Goal: Information Seeking & Learning: Learn about a topic

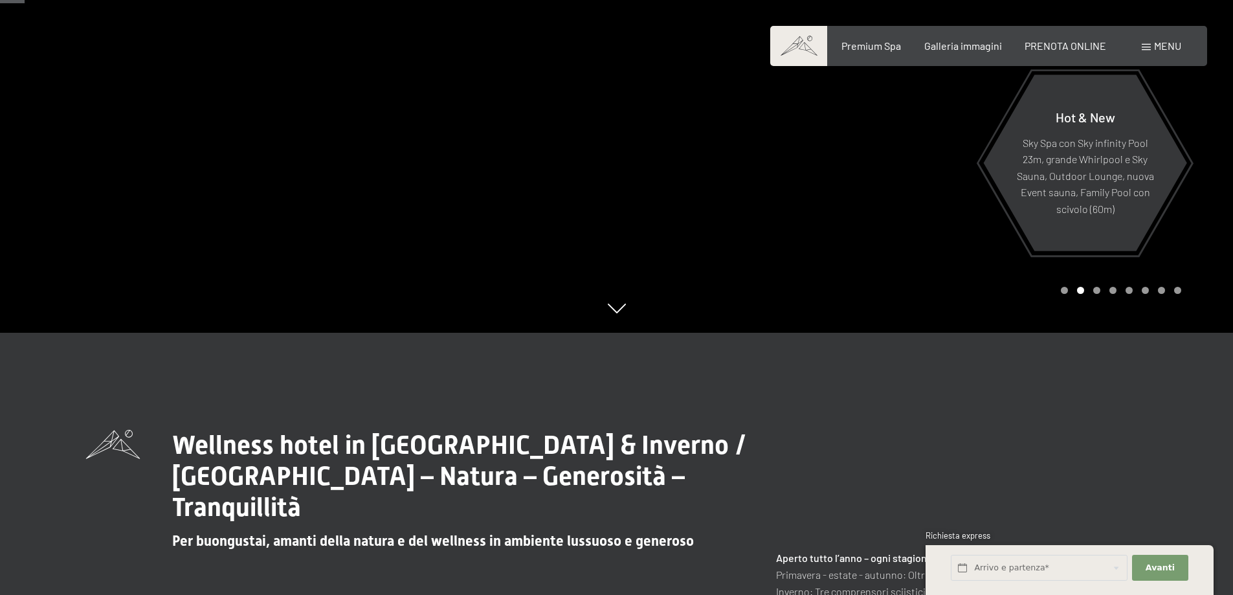
scroll to position [129, 0]
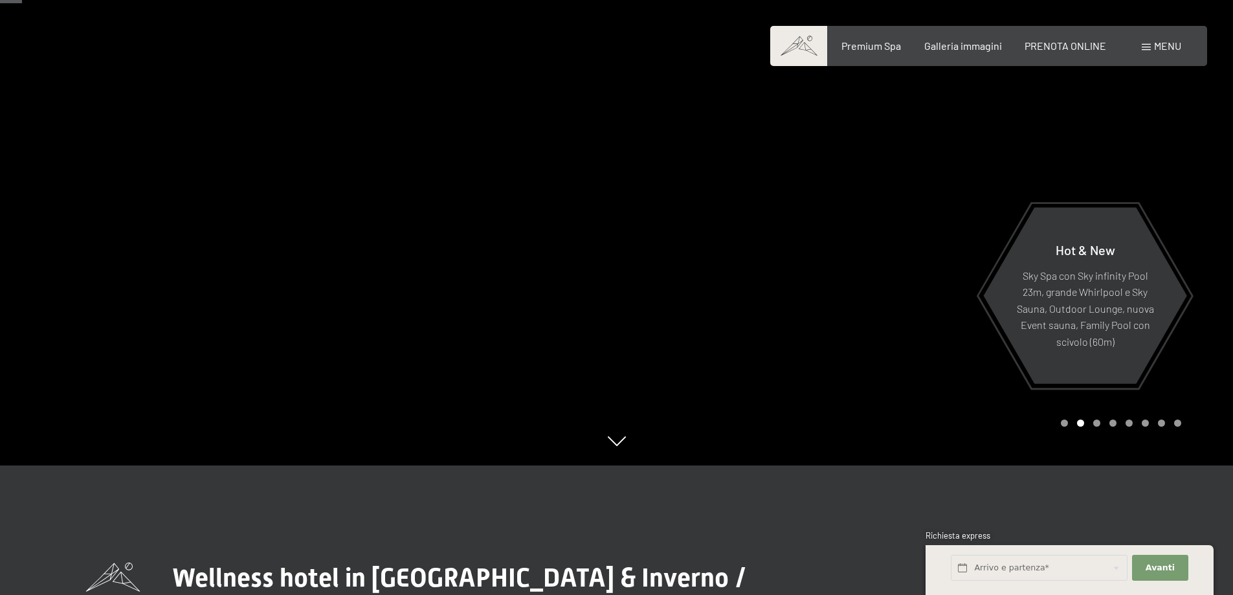
click at [1081, 422] on div "Carousel Page 2 (Current Slide)" at bounding box center [1080, 423] width 7 height 7
click at [1097, 424] on div "Carousel Page 3" at bounding box center [1096, 423] width 7 height 7
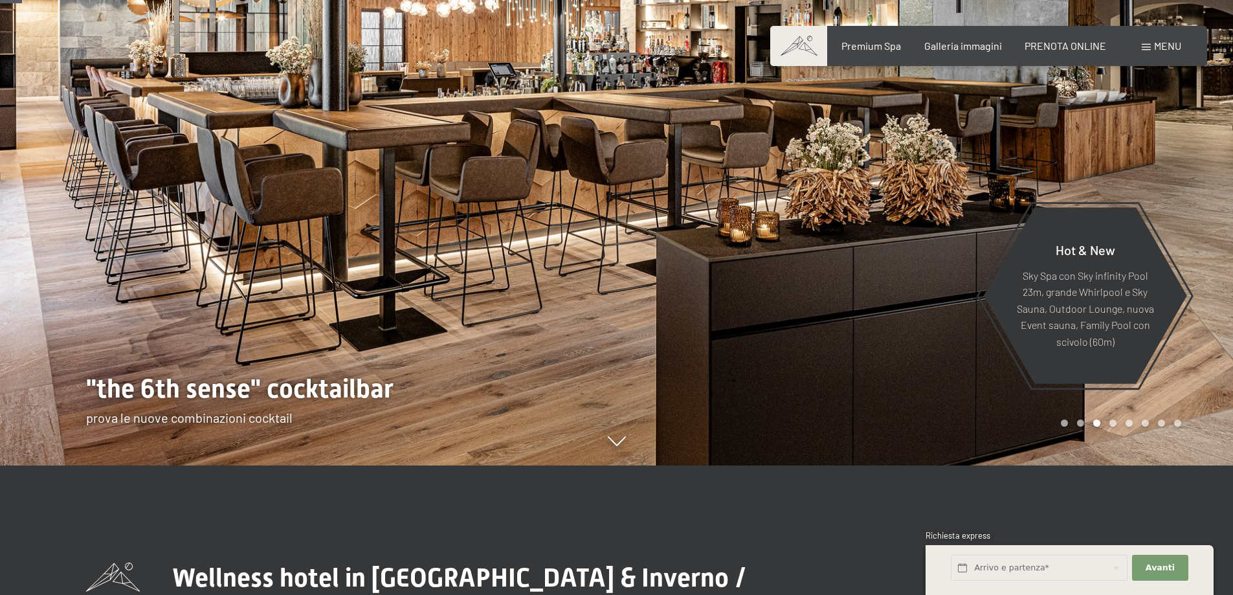
click at [1112, 423] on div "Carousel Page 4" at bounding box center [1113, 423] width 7 height 7
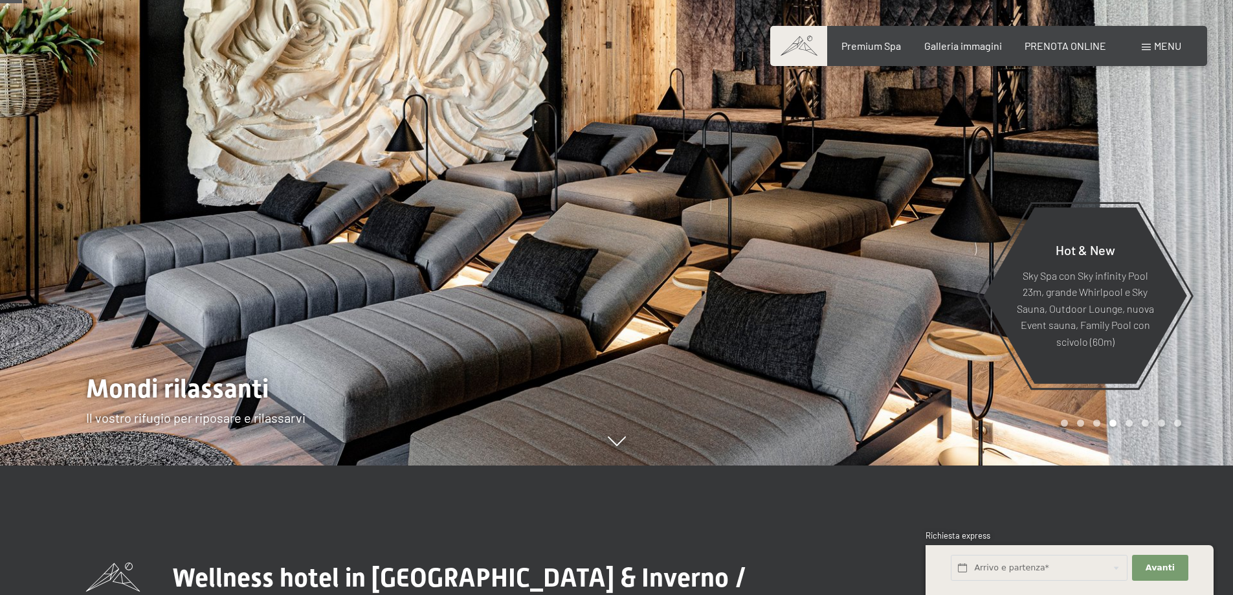
click at [1130, 422] on div "Carousel Page 5" at bounding box center [1129, 423] width 7 height 7
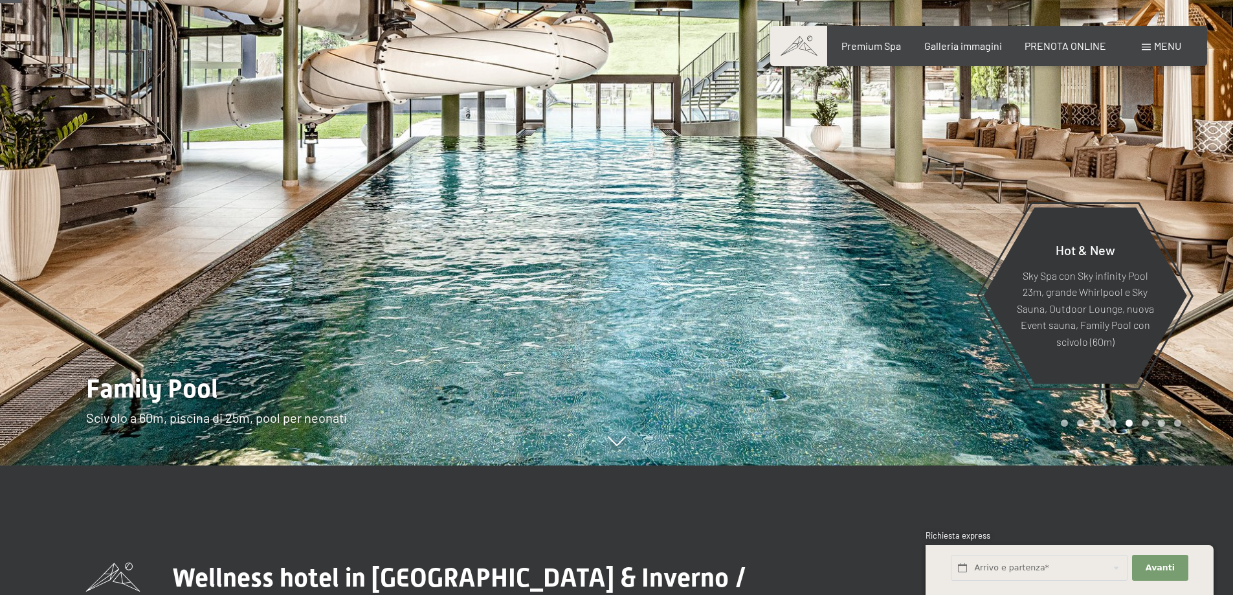
click at [1148, 423] on div "Carousel Page 6" at bounding box center [1145, 423] width 7 height 7
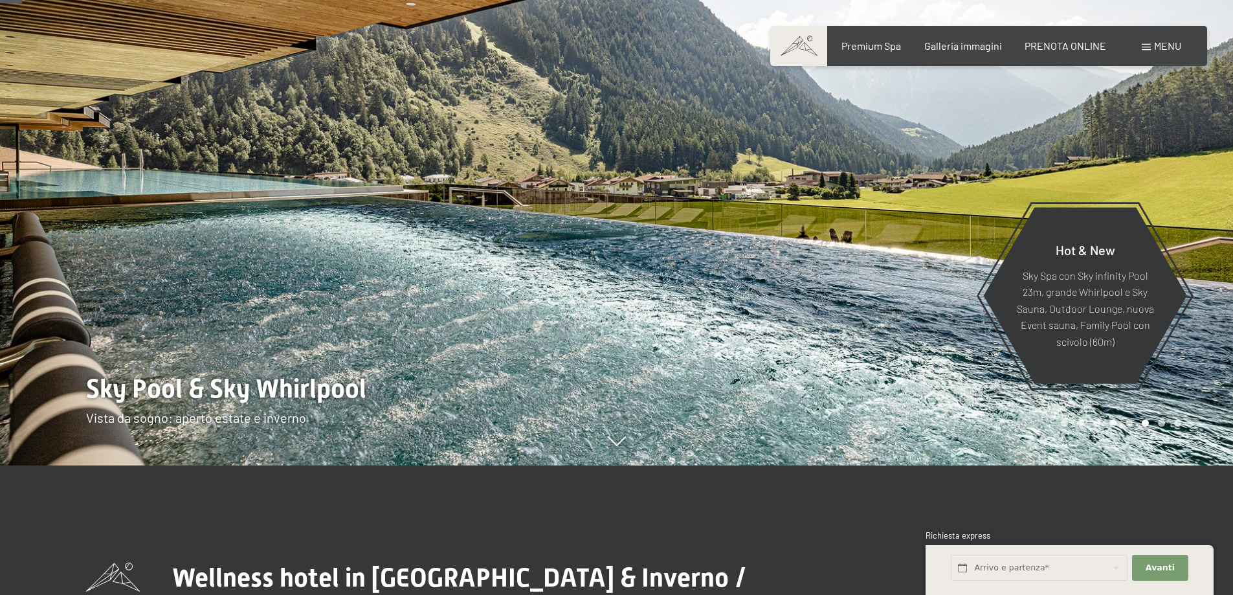
click at [1161, 420] on div "Carousel Page 7" at bounding box center [1161, 423] width 7 height 7
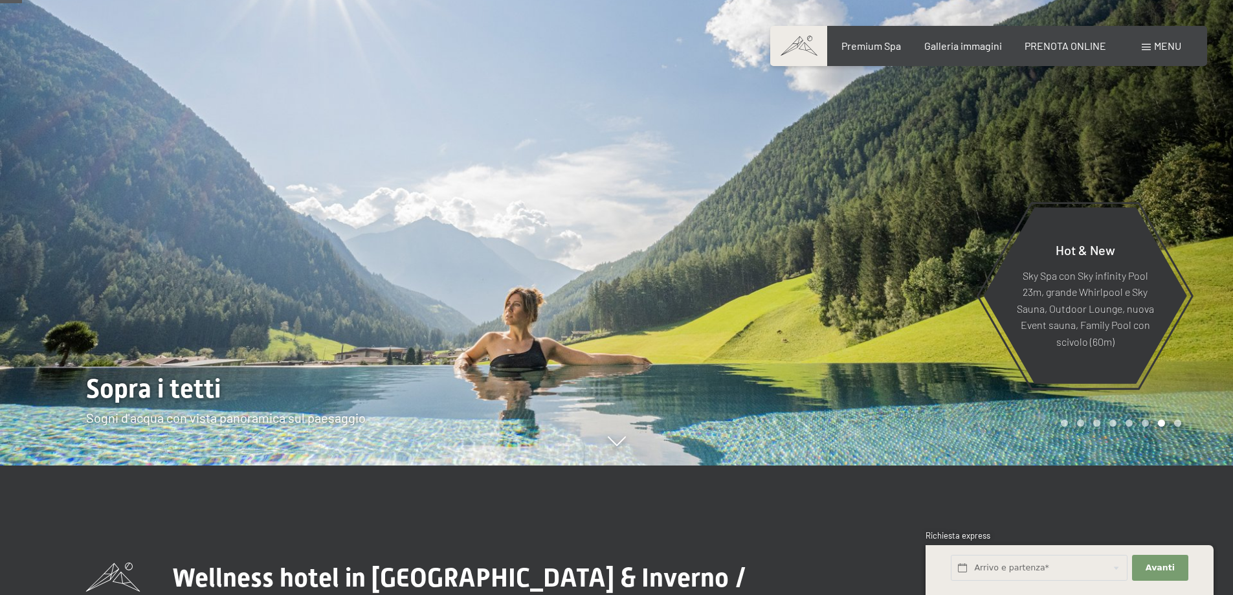
click at [1180, 421] on div "Carousel Page 8" at bounding box center [1177, 423] width 7 height 7
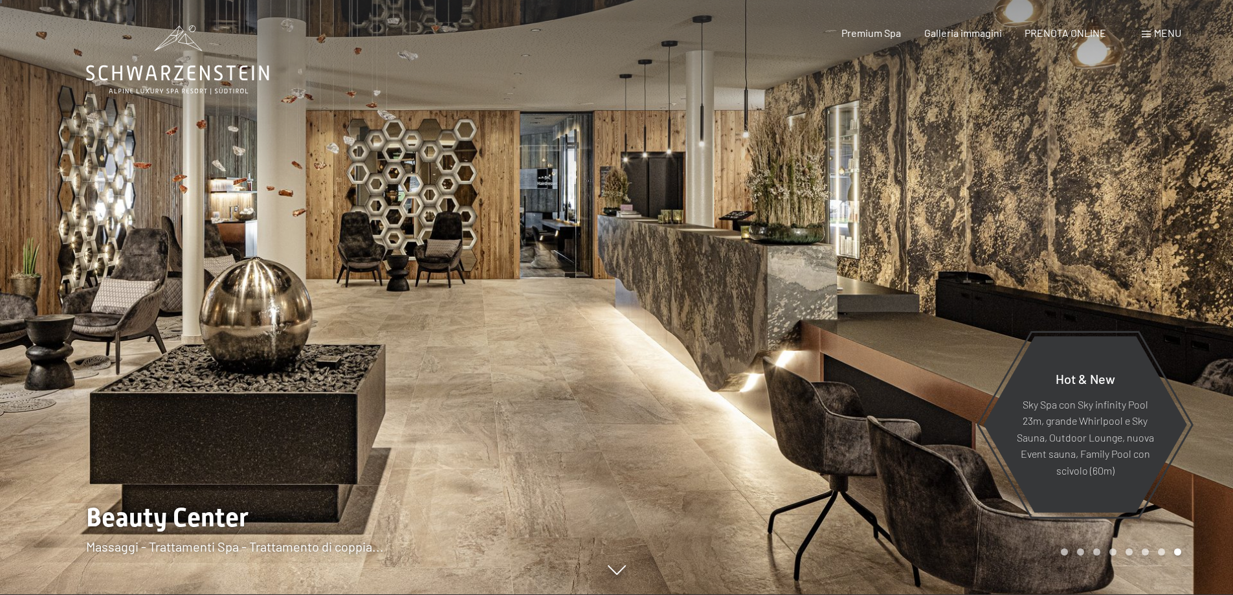
scroll to position [0, 0]
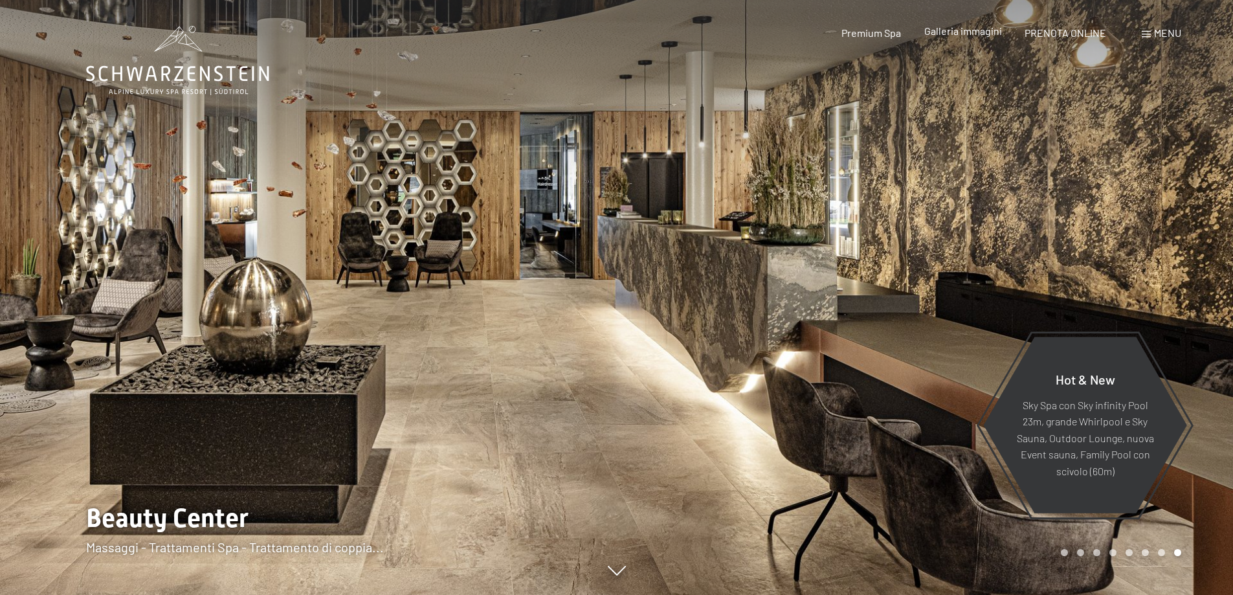
click at [955, 32] on span "Galleria immagini" at bounding box center [963, 31] width 78 height 12
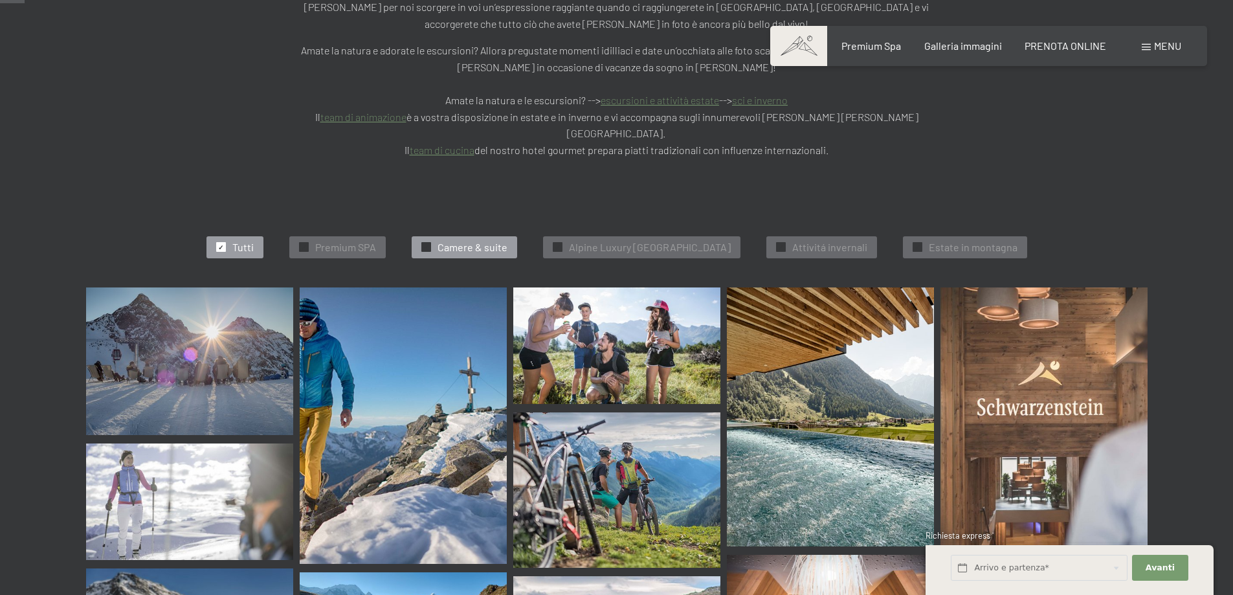
click at [421, 242] on div at bounding box center [426, 247] width 10 height 10
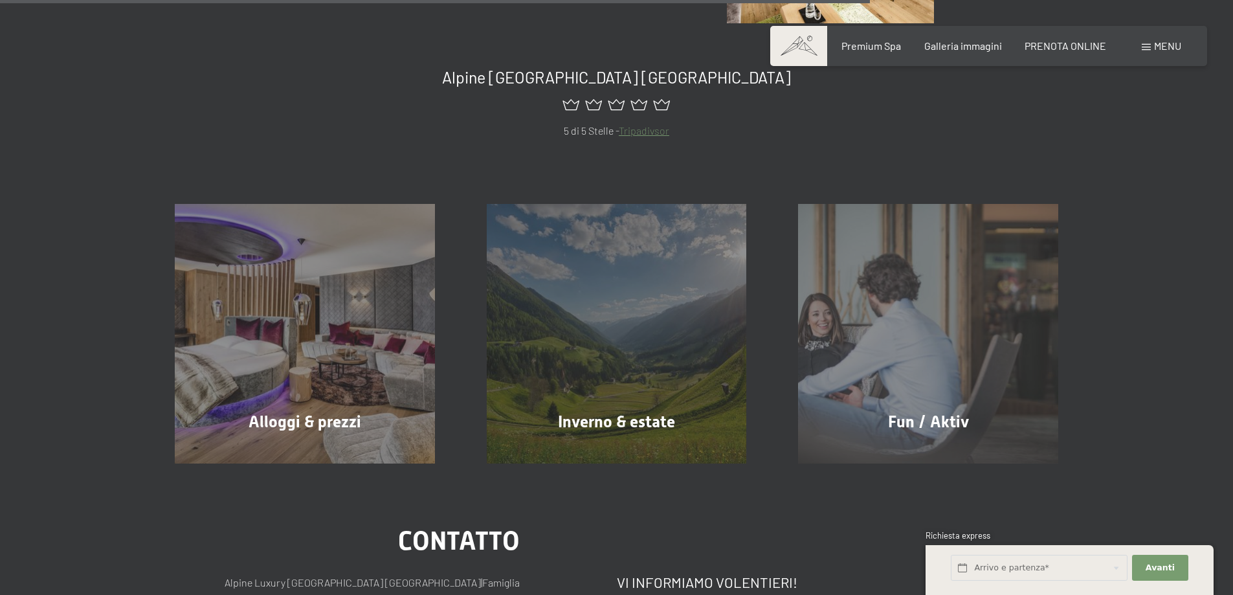
scroll to position [1299, 0]
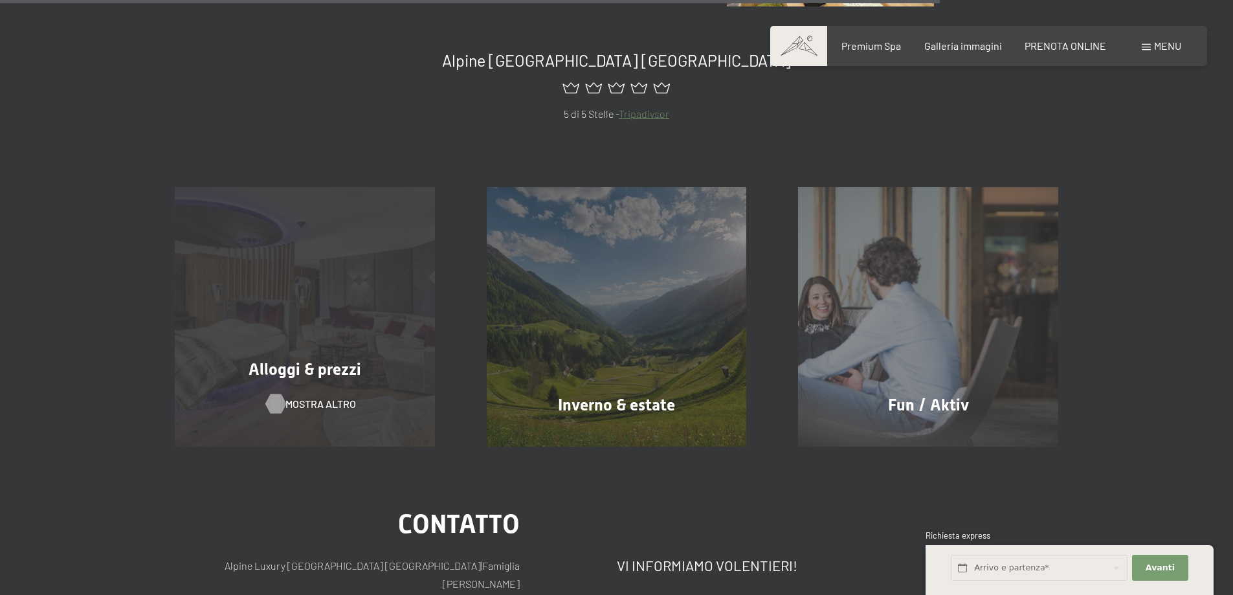
click at [314, 397] on span "mostra altro" at bounding box center [321, 404] width 71 height 14
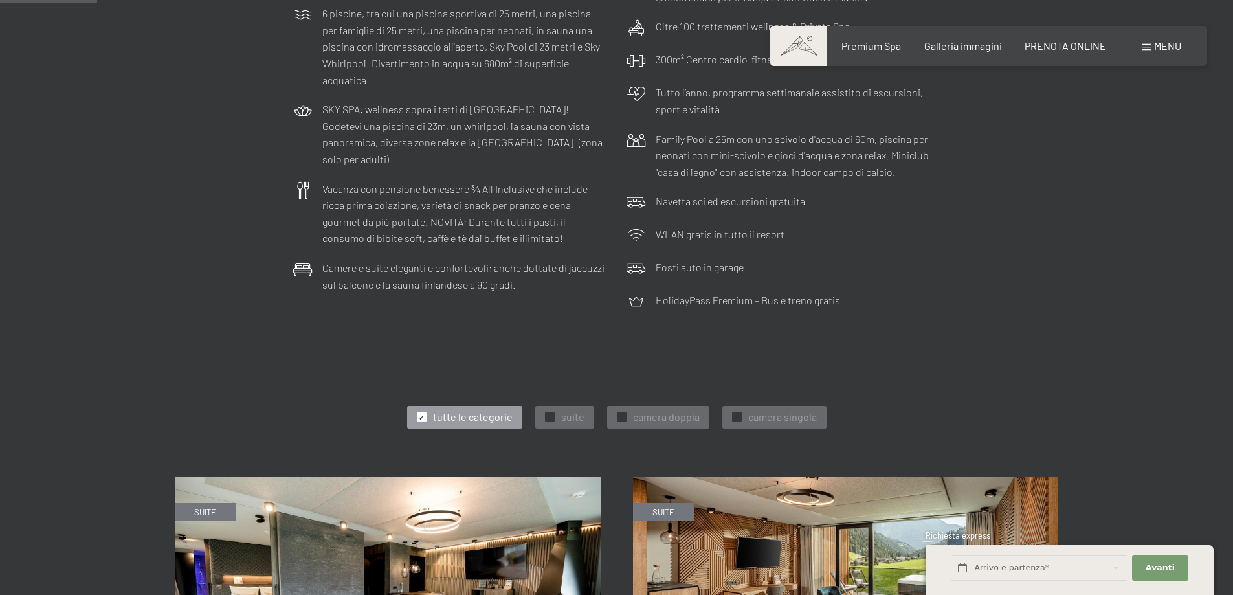
scroll to position [647, 0]
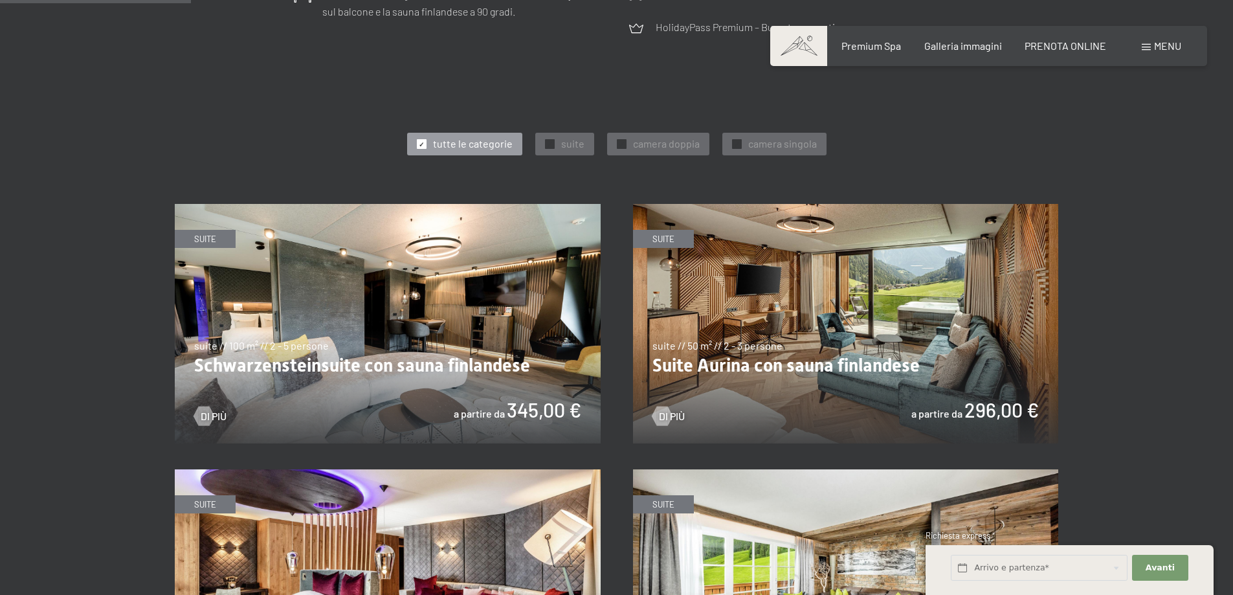
click at [387, 308] on img at bounding box center [388, 324] width 426 height 240
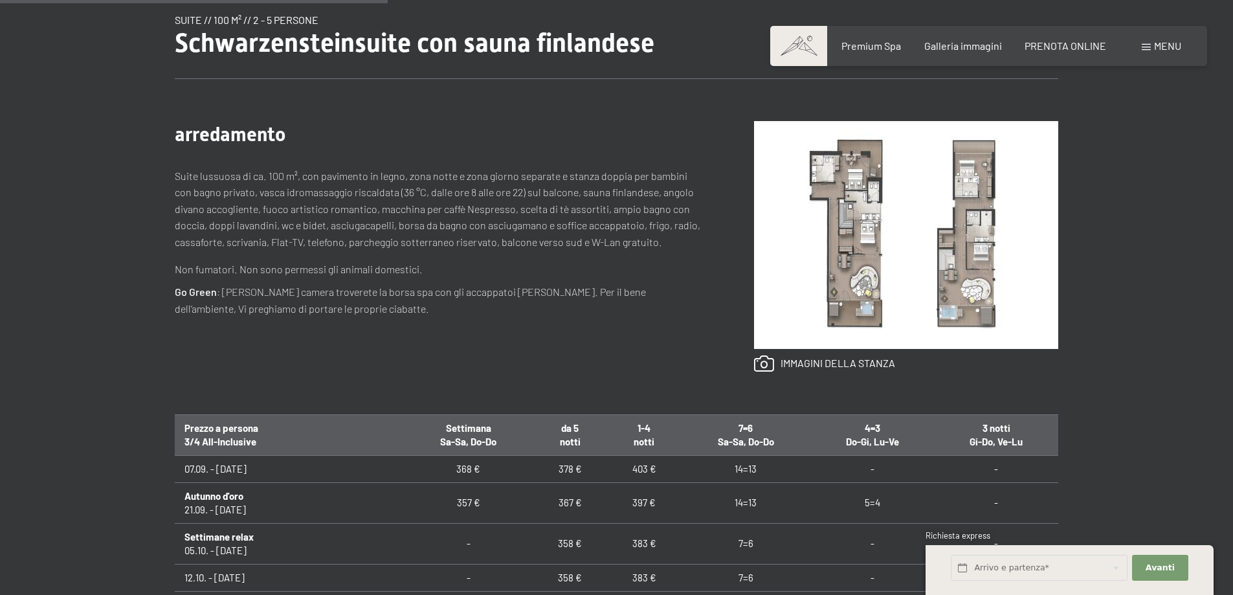
scroll to position [518, 0]
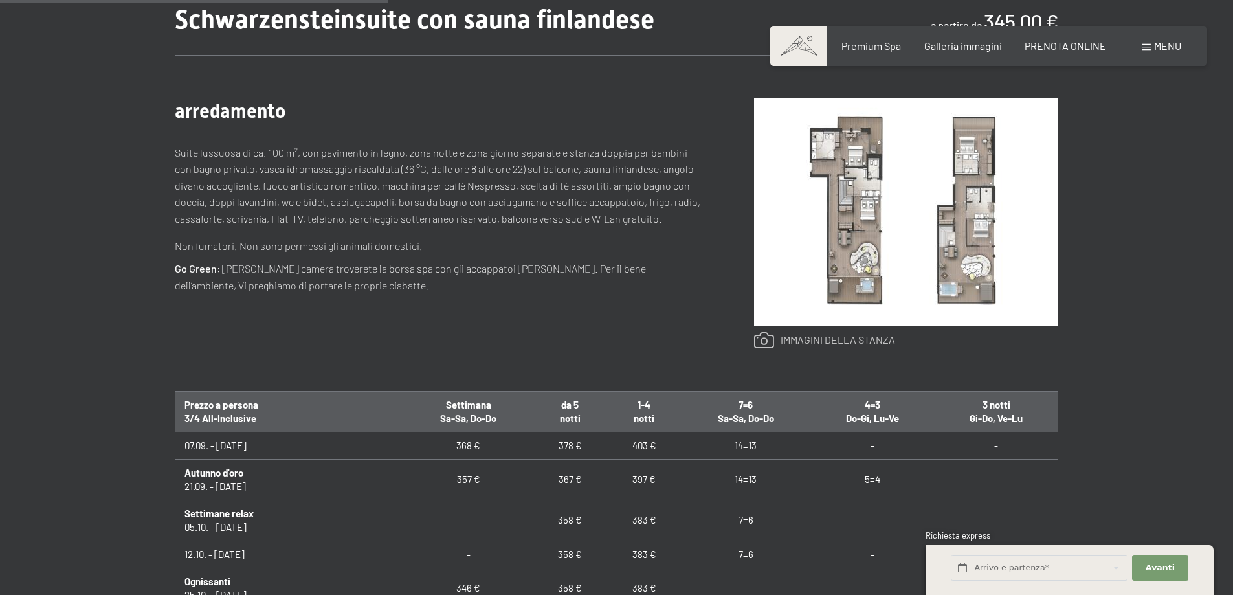
click at [878, 339] on link at bounding box center [824, 340] width 141 height 17
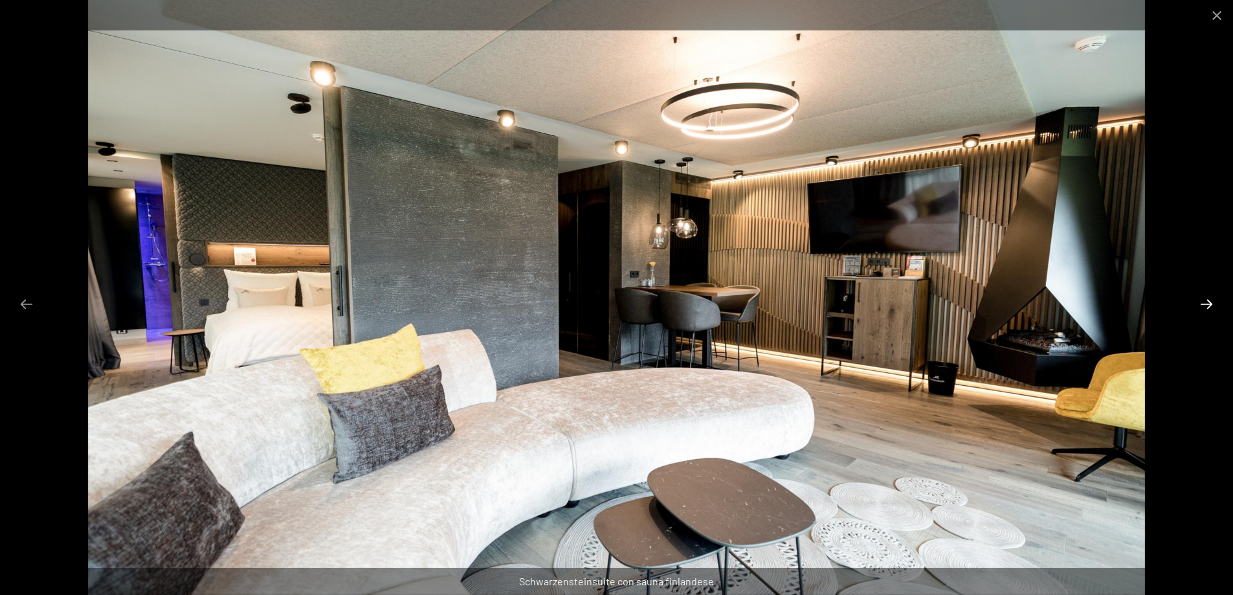
click at [1207, 300] on button "Next slide" at bounding box center [1206, 303] width 27 height 25
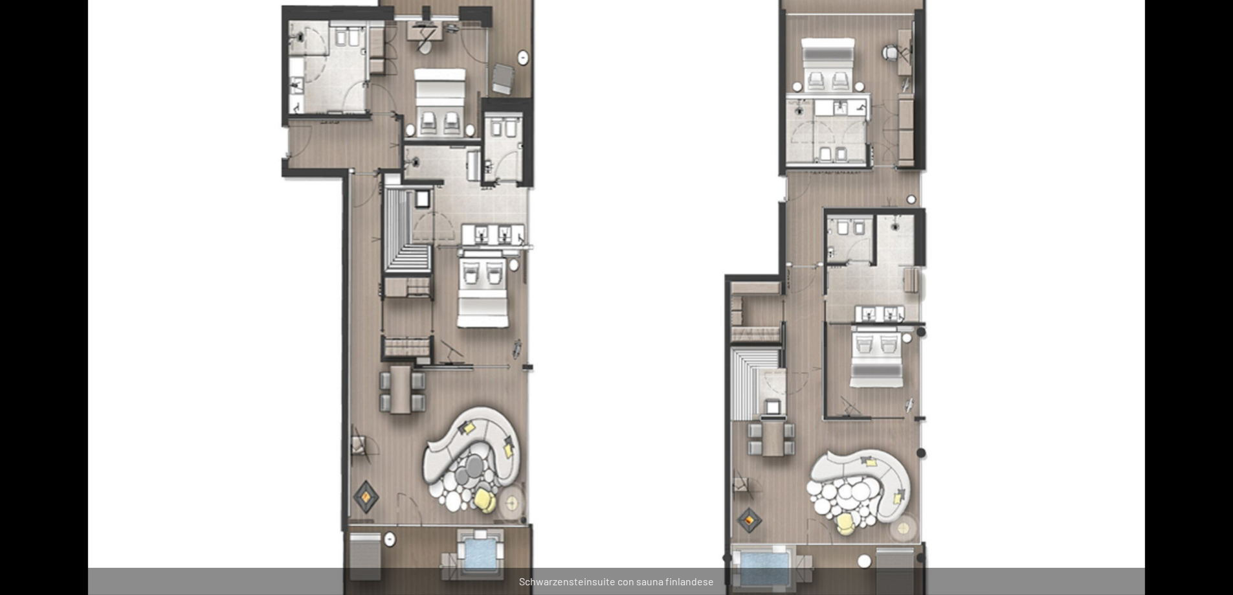
scroll to position [906, 0]
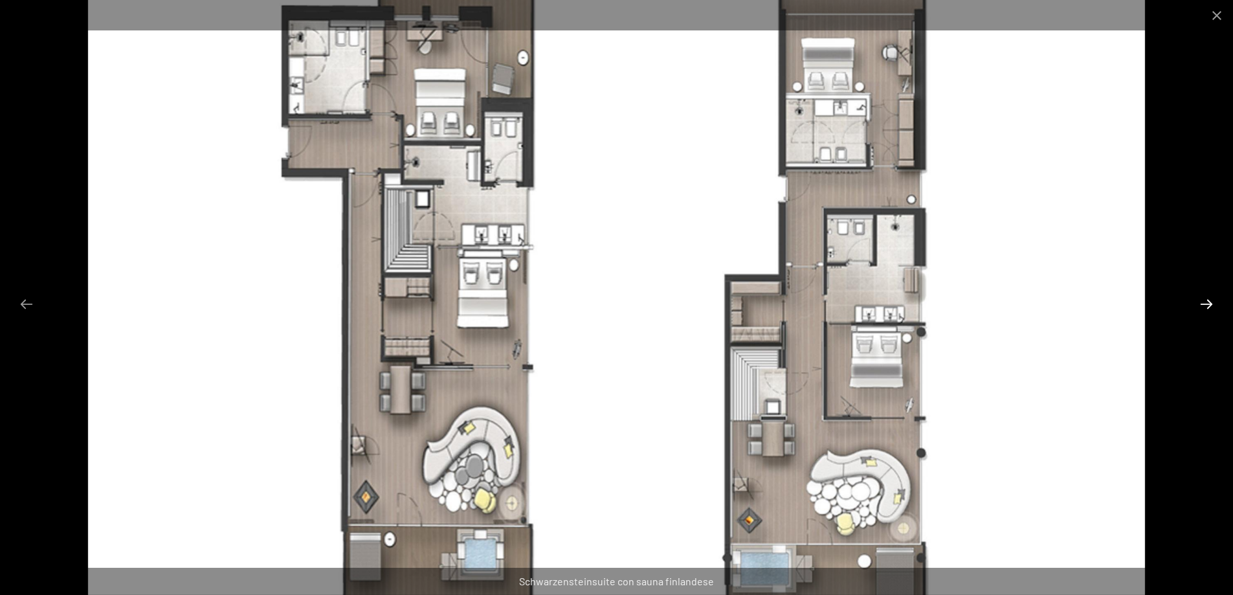
click at [1206, 302] on button "Next slide" at bounding box center [1206, 303] width 27 height 25
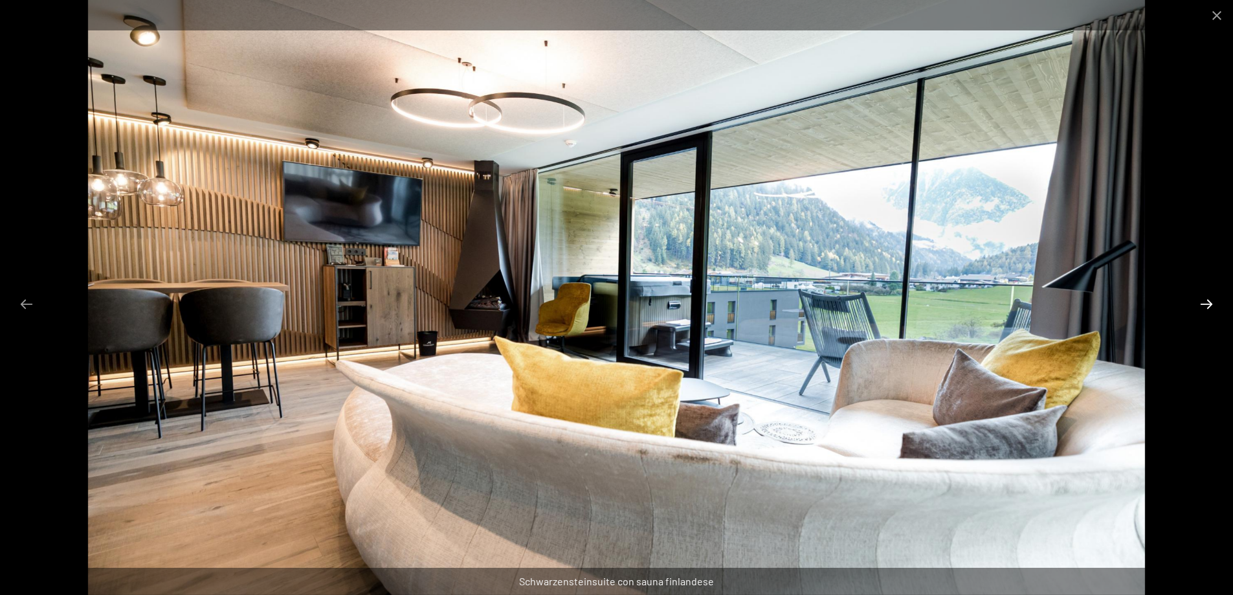
click at [1204, 301] on button "Next slide" at bounding box center [1206, 303] width 27 height 25
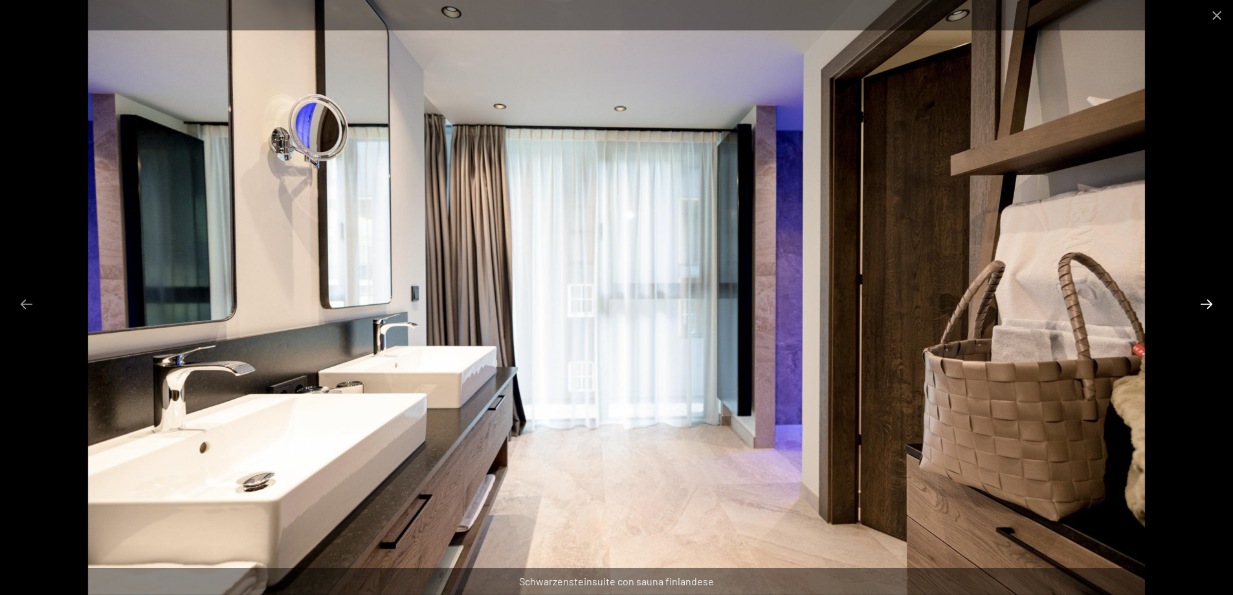
click at [1204, 301] on button "Next slide" at bounding box center [1206, 303] width 27 height 25
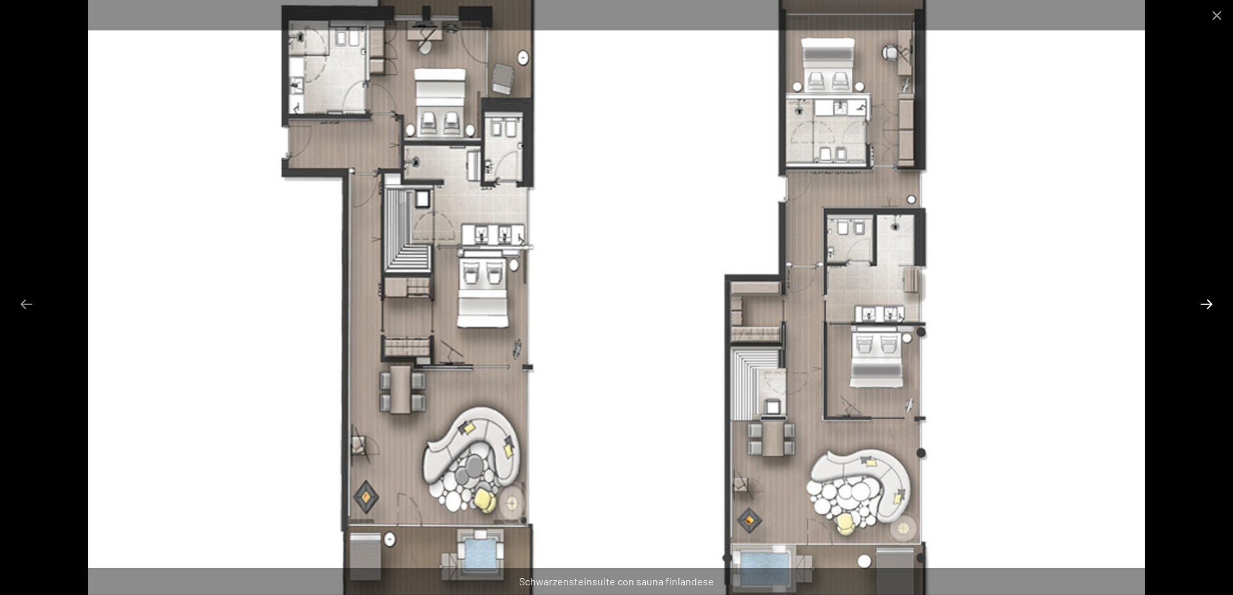
click at [1204, 301] on button "Next slide" at bounding box center [1206, 303] width 27 height 25
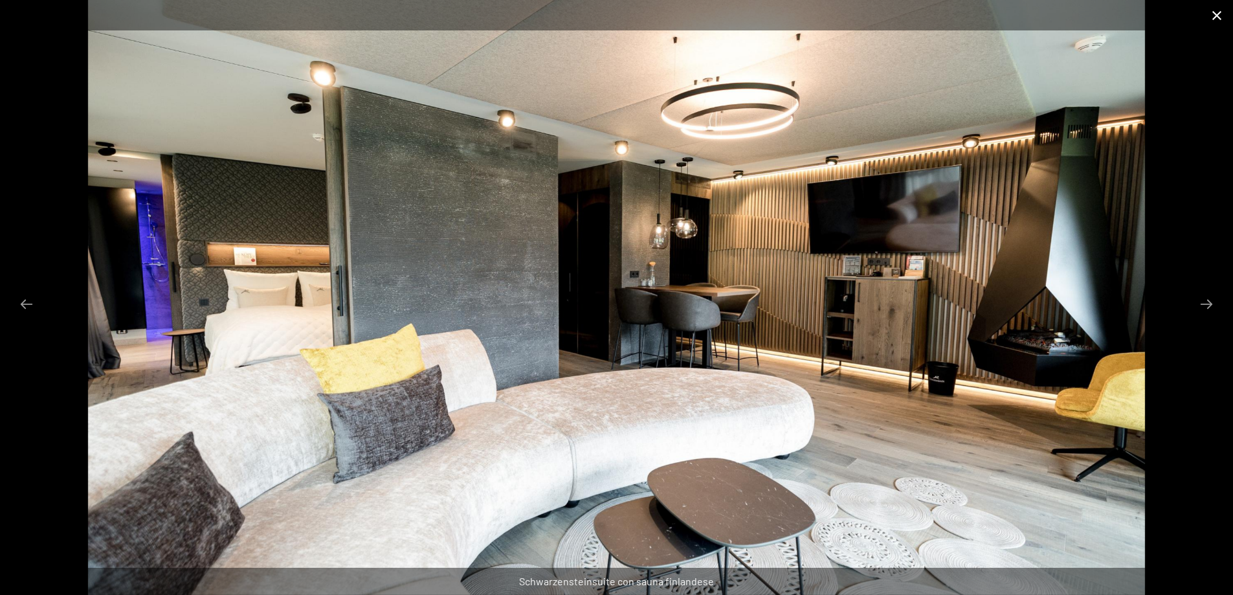
click at [1218, 12] on button "Close gallery" at bounding box center [1217, 15] width 32 height 30
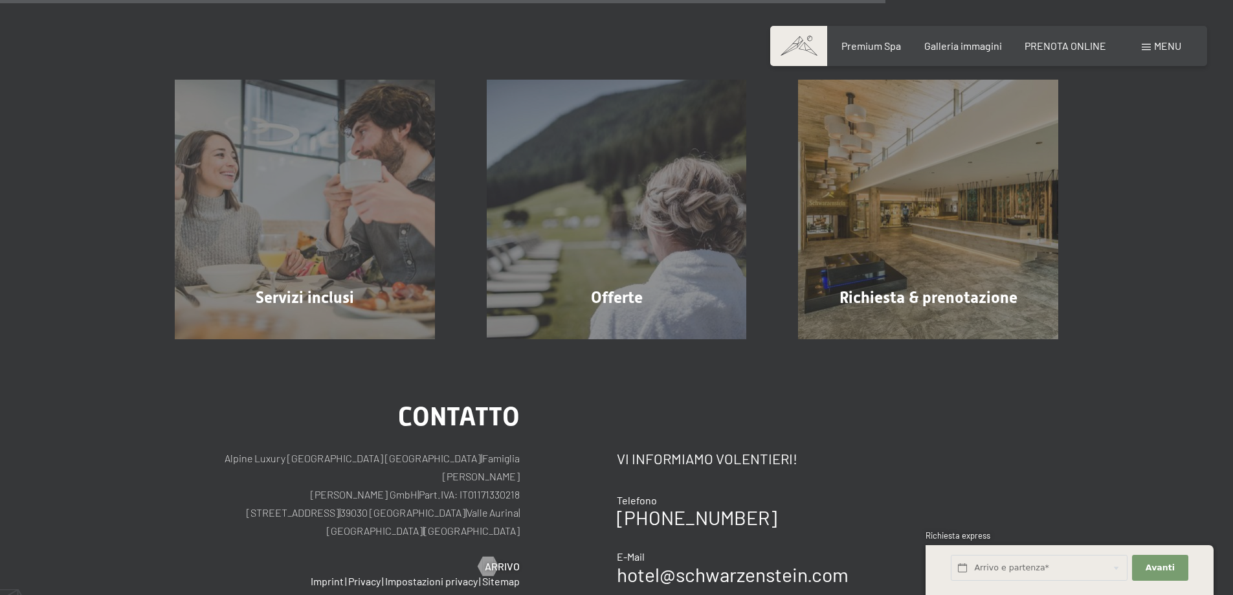
scroll to position [1360, 0]
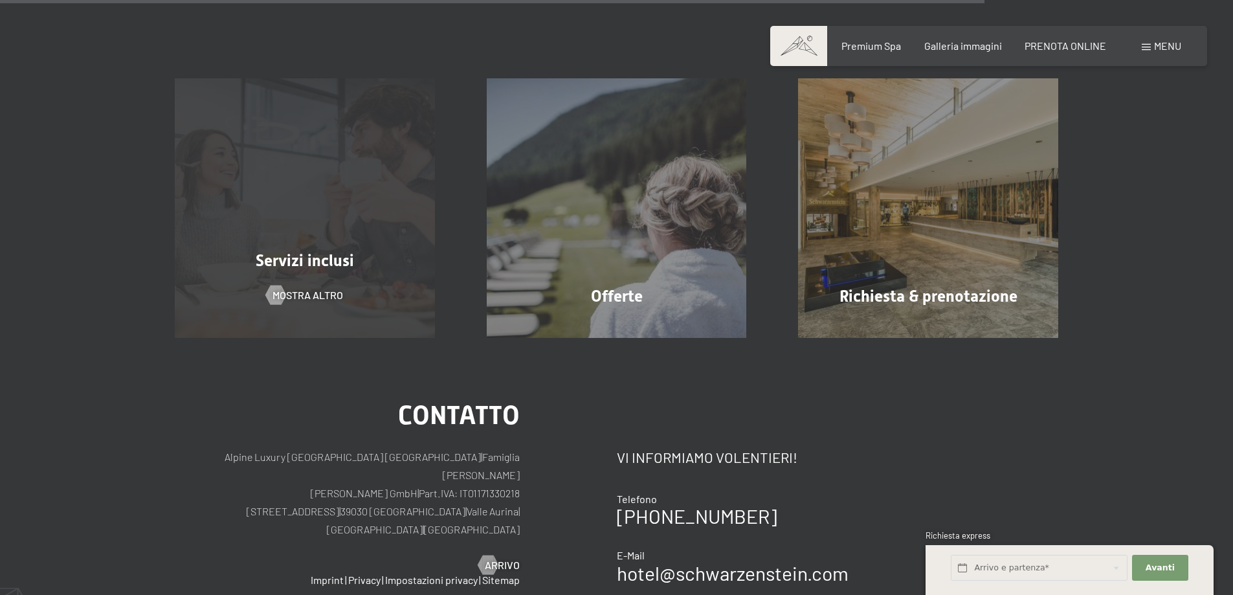
click at [377, 267] on div "Servizi inclusi" at bounding box center [305, 260] width 312 height 23
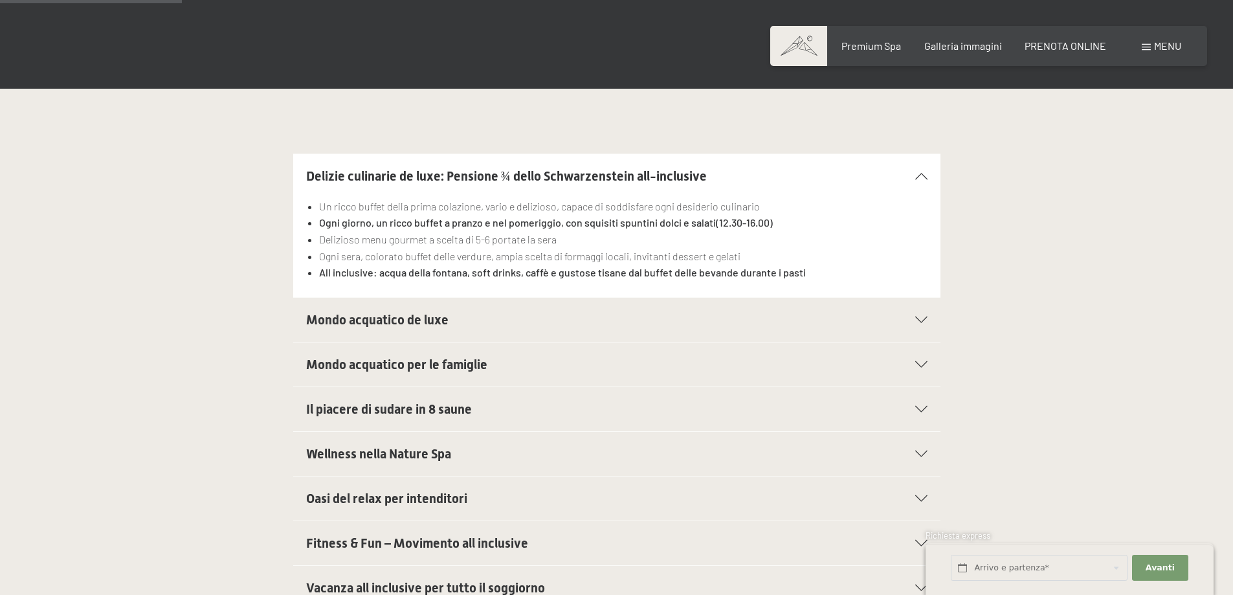
scroll to position [388, 0]
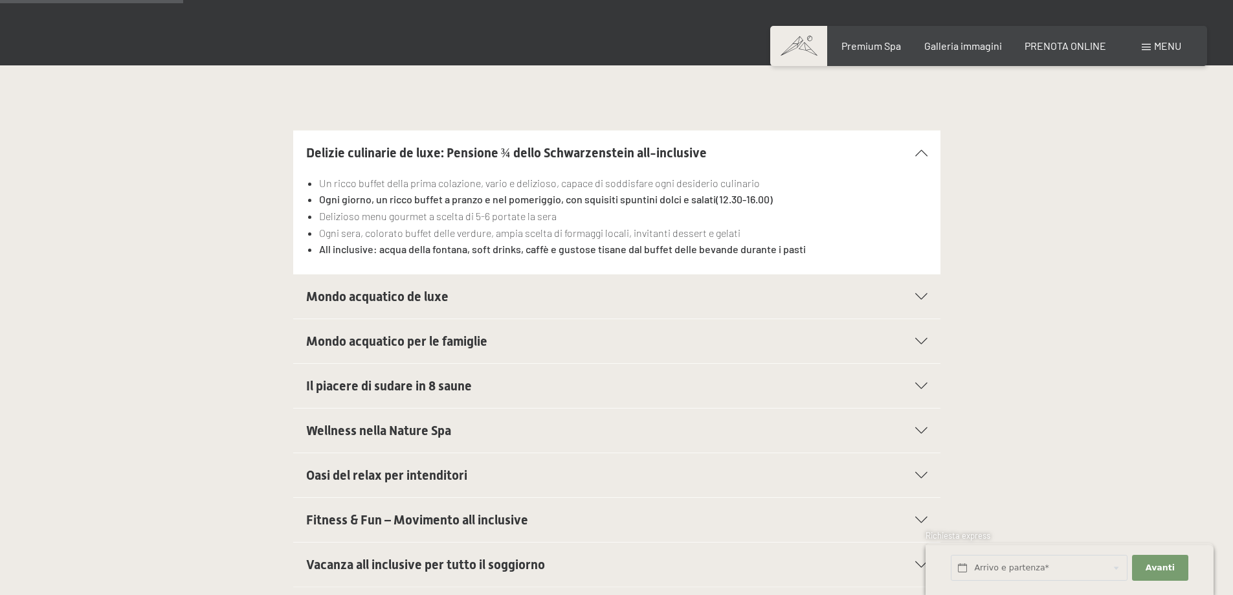
click at [910, 290] on div "Mondo acquatico de luxe" at bounding box center [617, 296] width 622 height 44
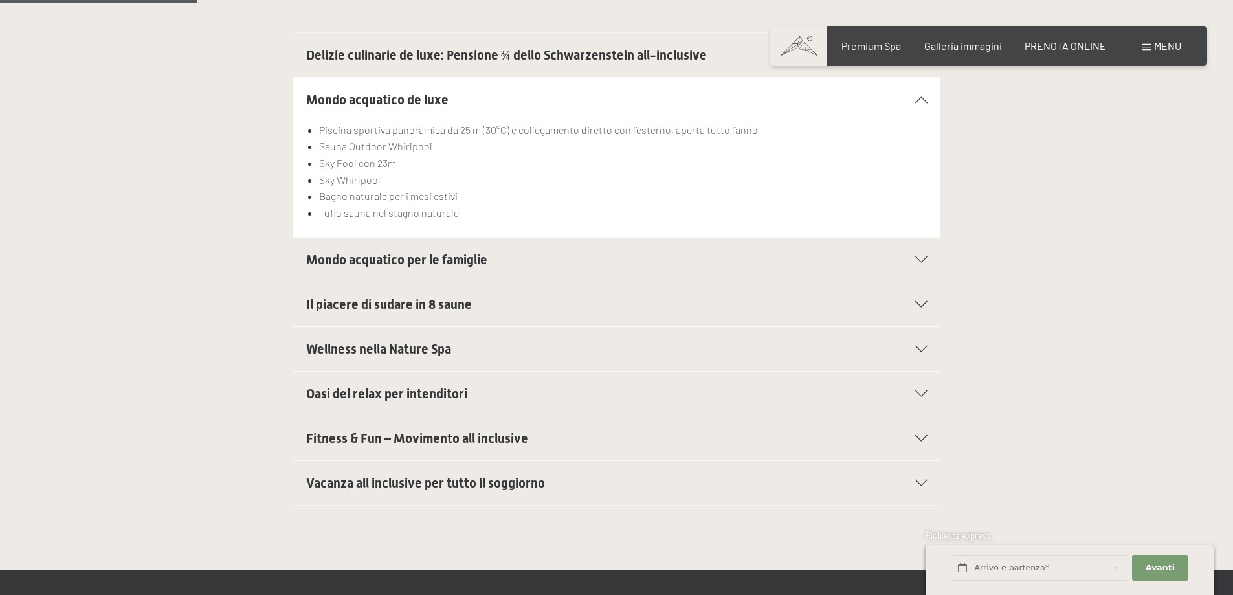
scroll to position [518, 0]
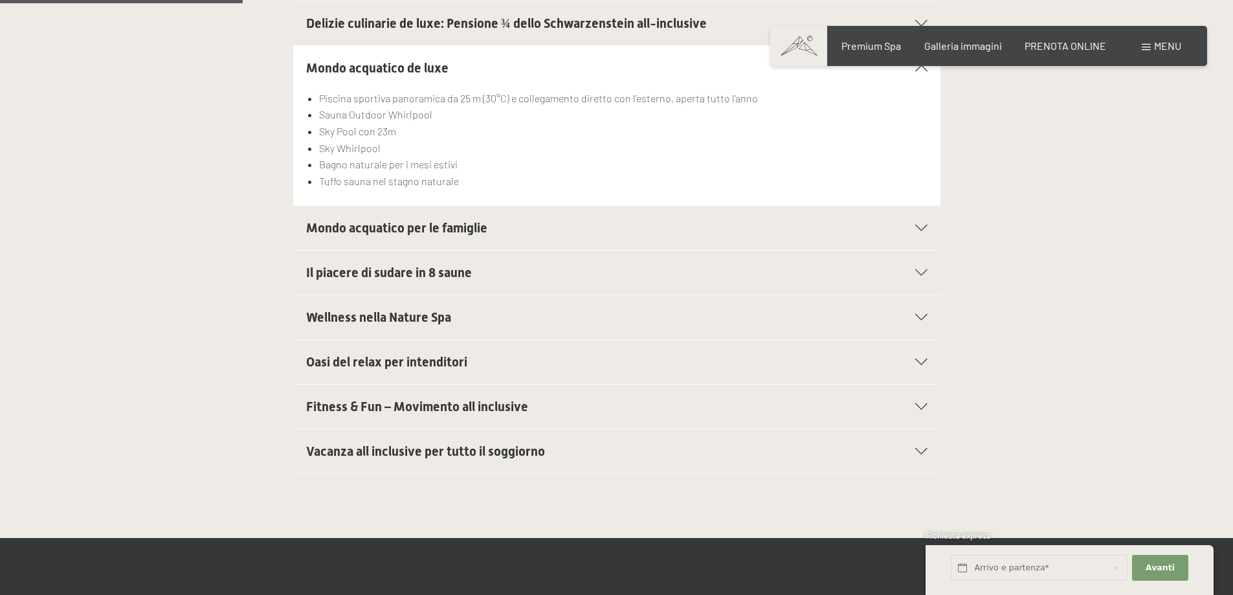
click at [904, 230] on div at bounding box center [913, 228] width 28 height 6
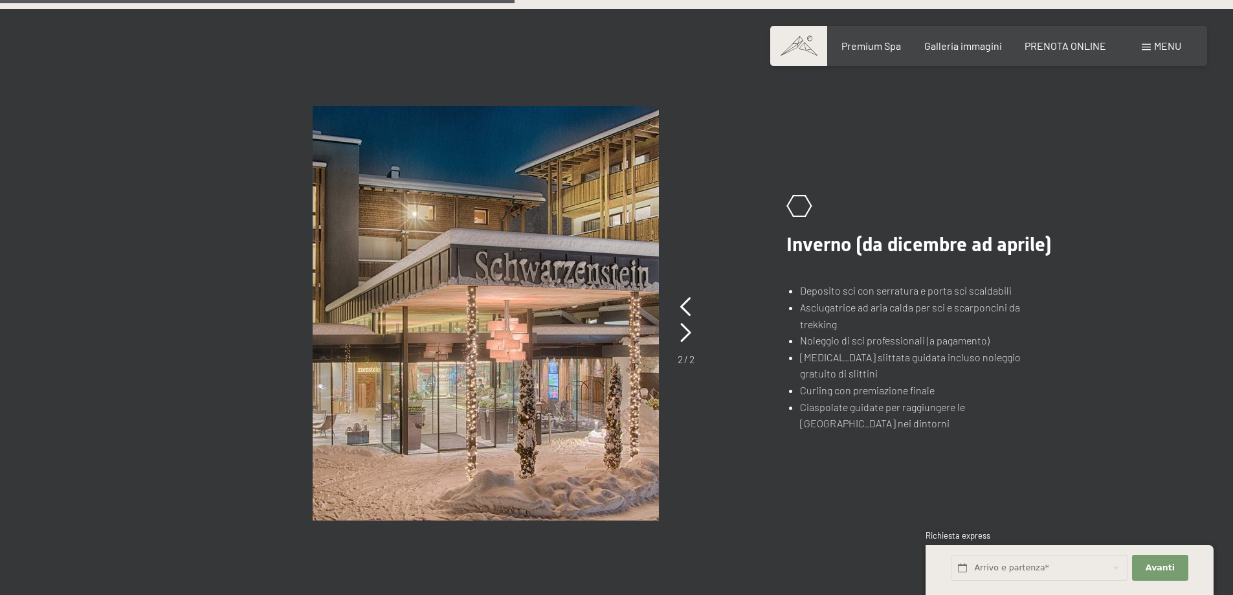
scroll to position [1101, 0]
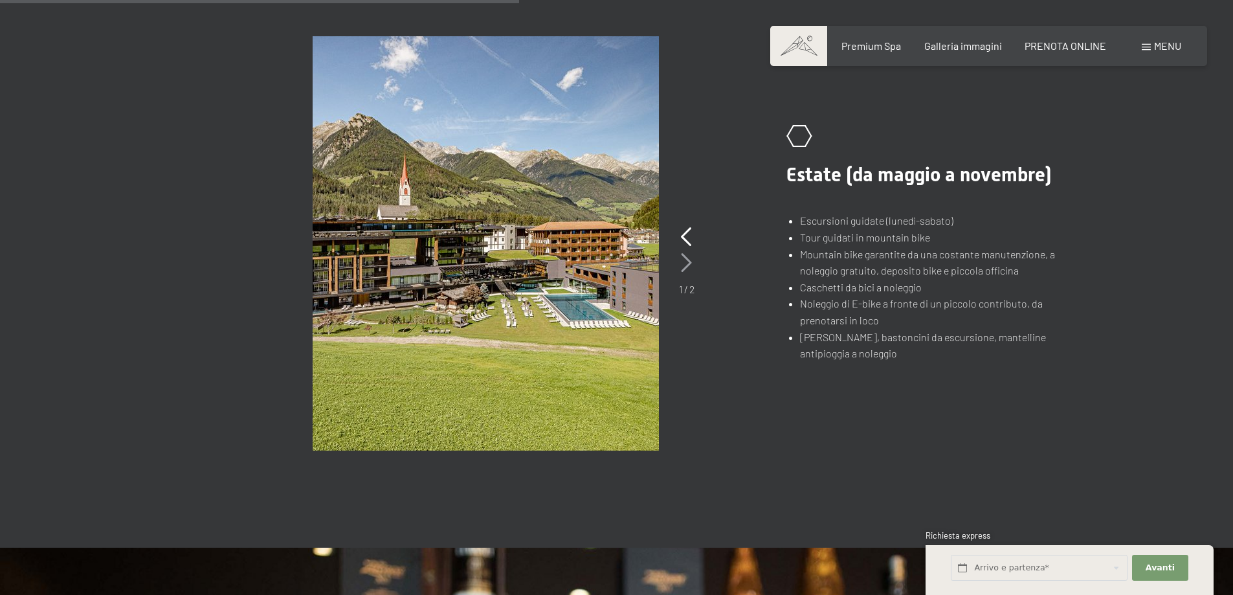
click at [687, 261] on icon at bounding box center [686, 262] width 11 height 19
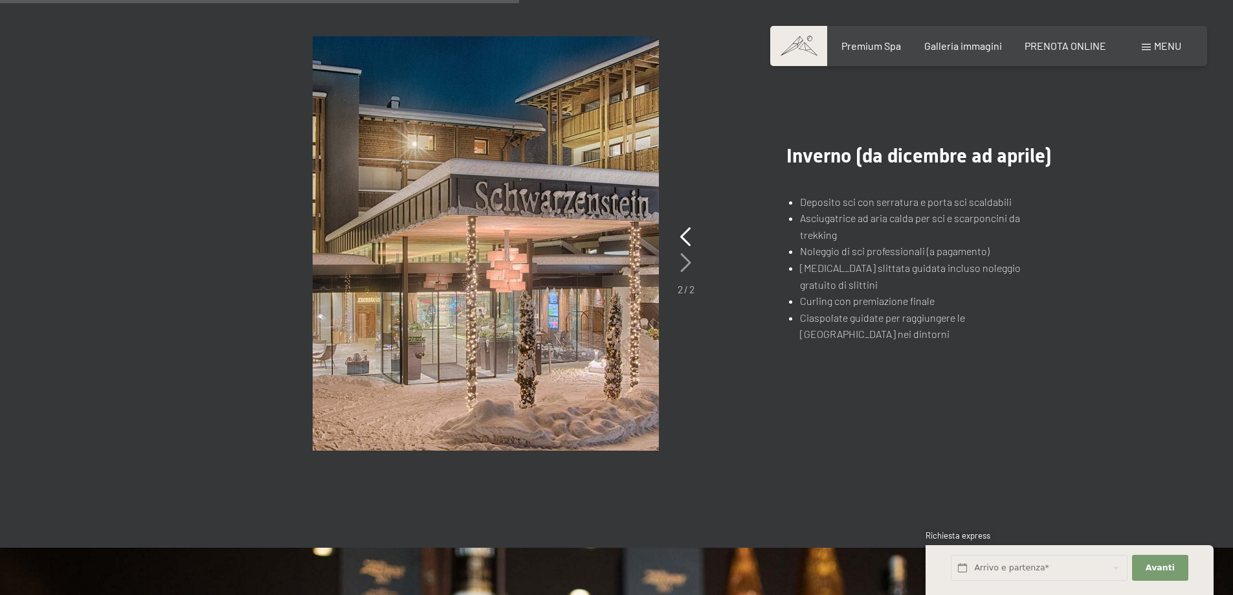
click at [687, 261] on icon at bounding box center [685, 262] width 11 height 19
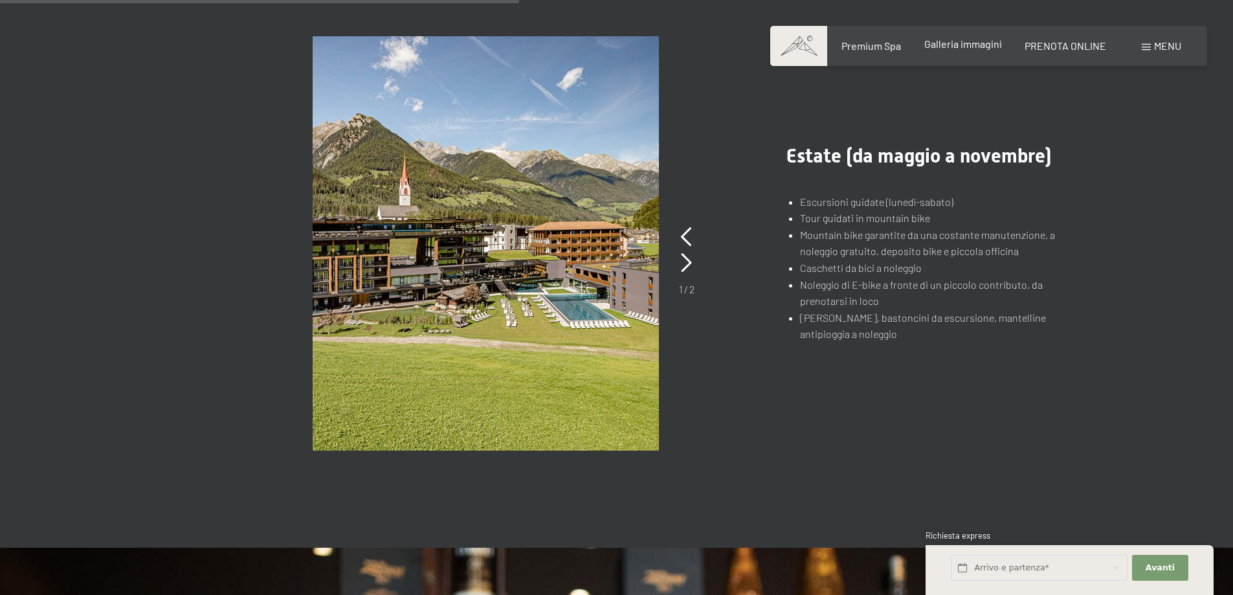
click at [940, 44] on span "Galleria immagini" at bounding box center [963, 44] width 78 height 12
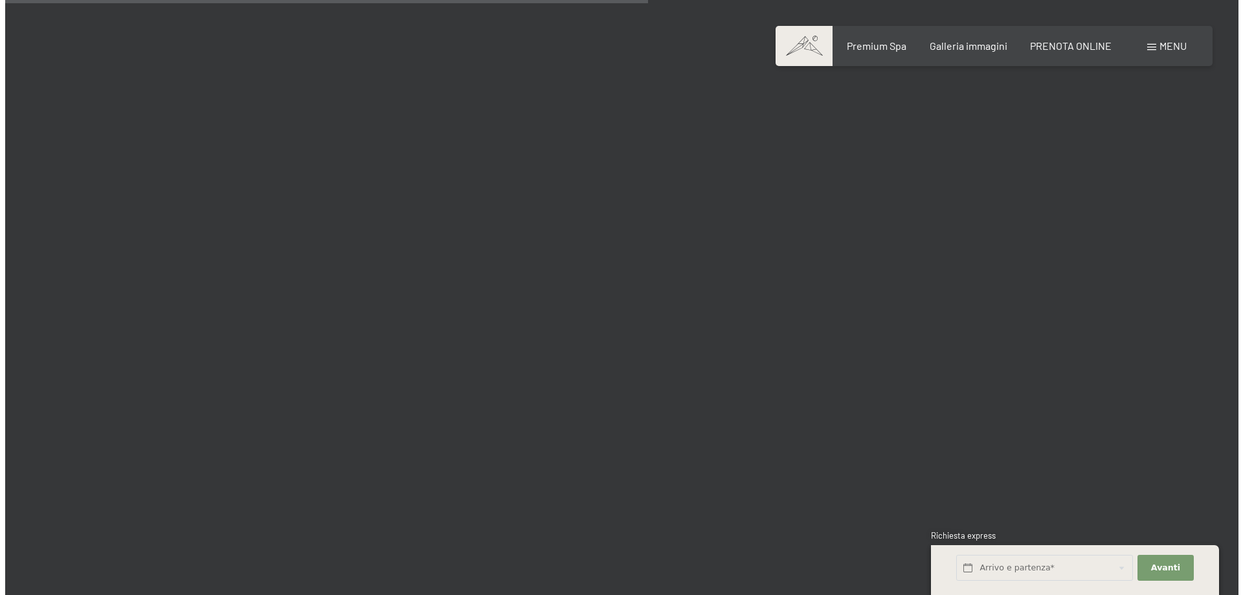
scroll to position [8805, 0]
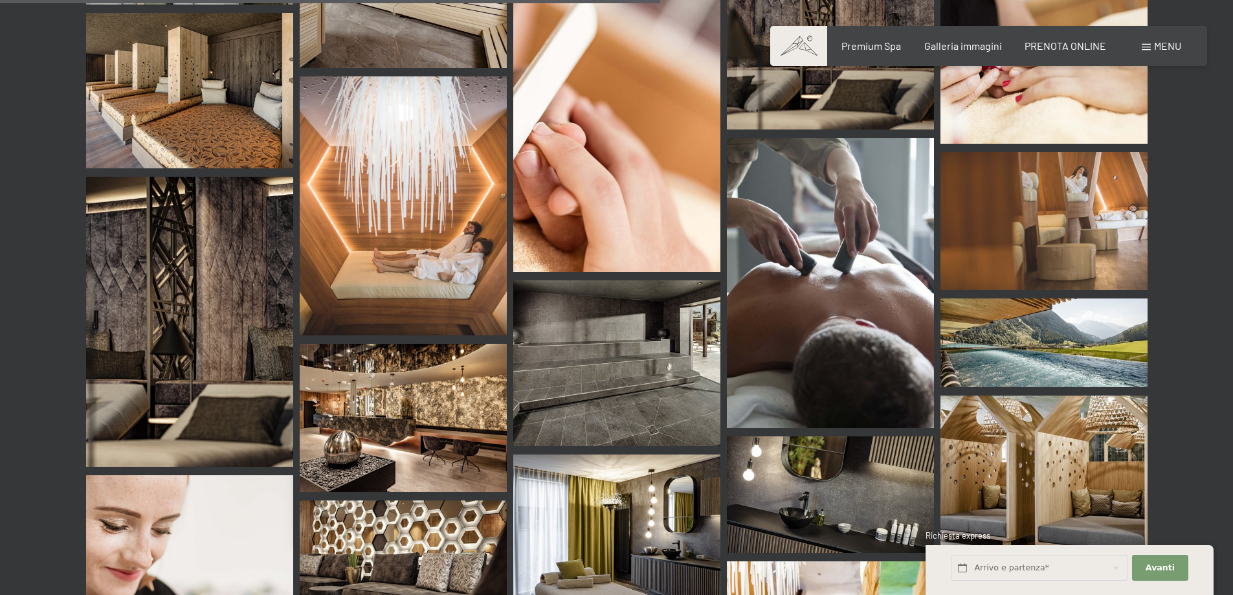
click at [1153, 41] on div "Menu" at bounding box center [1161, 46] width 39 height 14
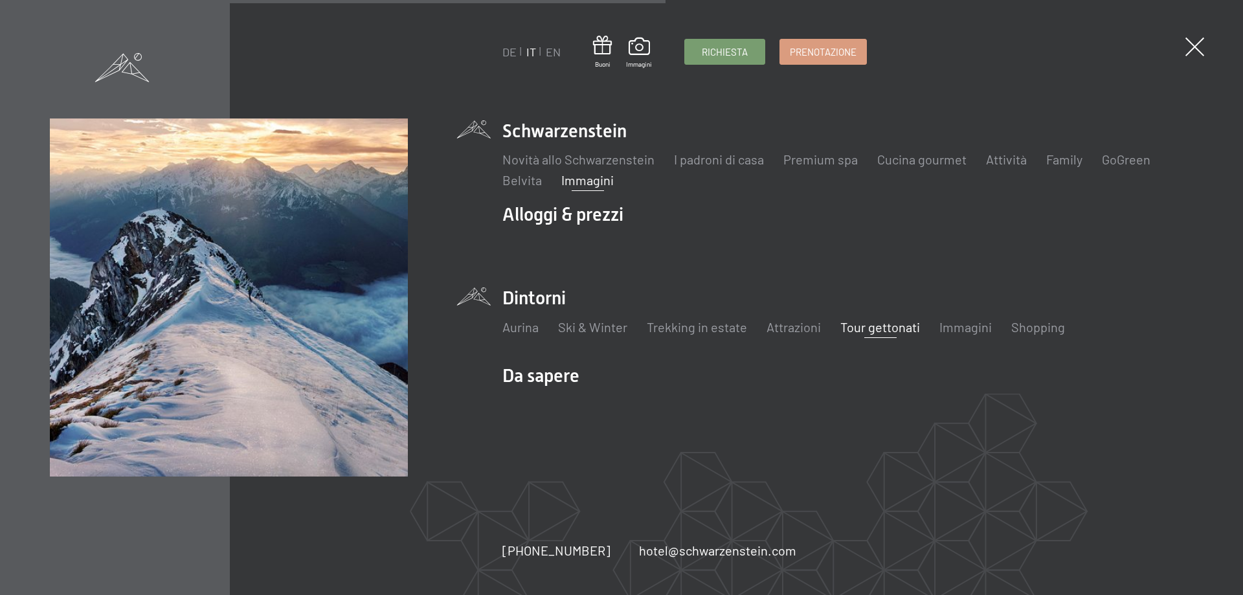
click at [869, 329] on link "Tour gettonati" at bounding box center [880, 327] width 80 height 16
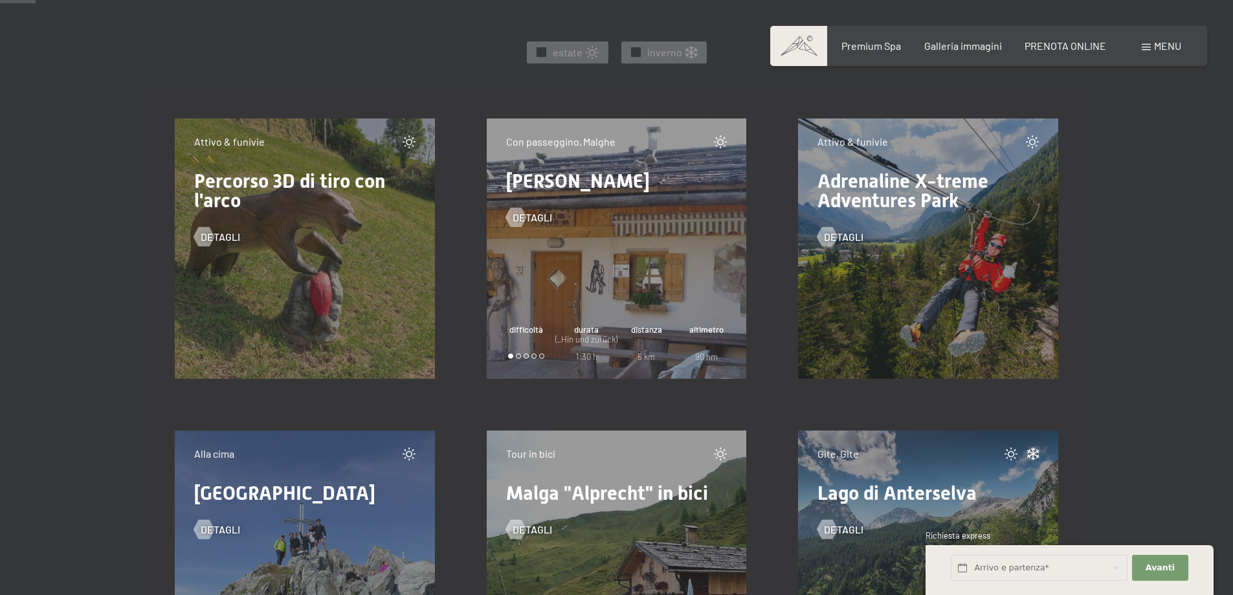
click at [519, 353] on div at bounding box center [518, 355] width 5 height 5
click at [531, 213] on span "detagli" at bounding box center [545, 217] width 39 height 14
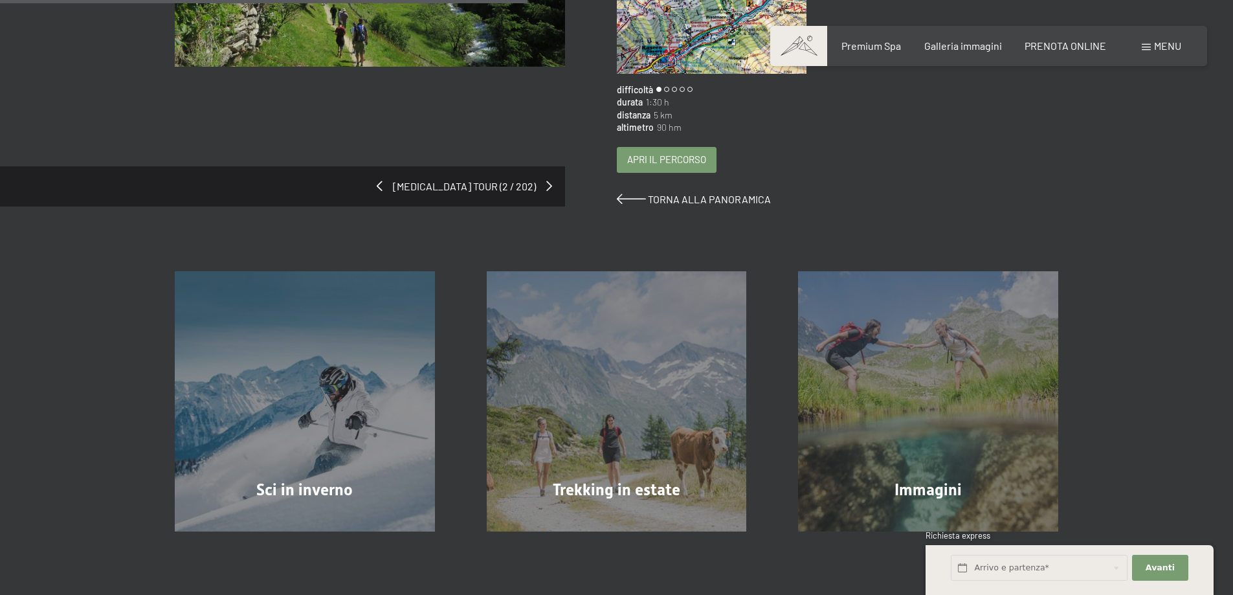
scroll to position [388, 0]
click at [740, 192] on span "Torna alla panoramica" at bounding box center [709, 198] width 123 height 12
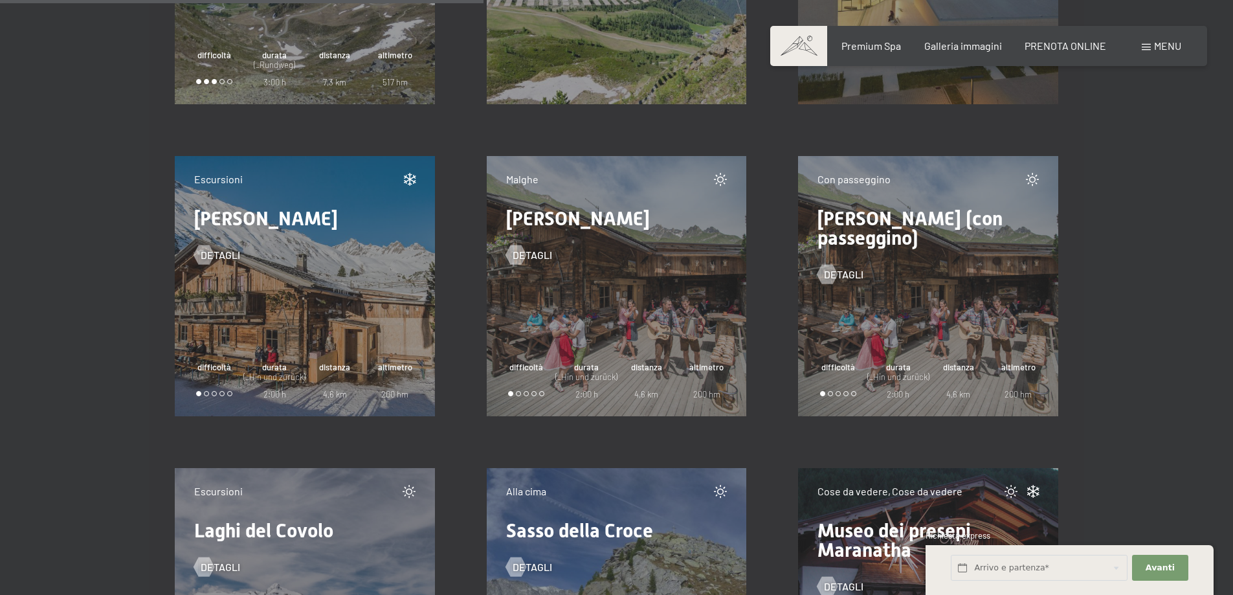
scroll to position [8740, 0]
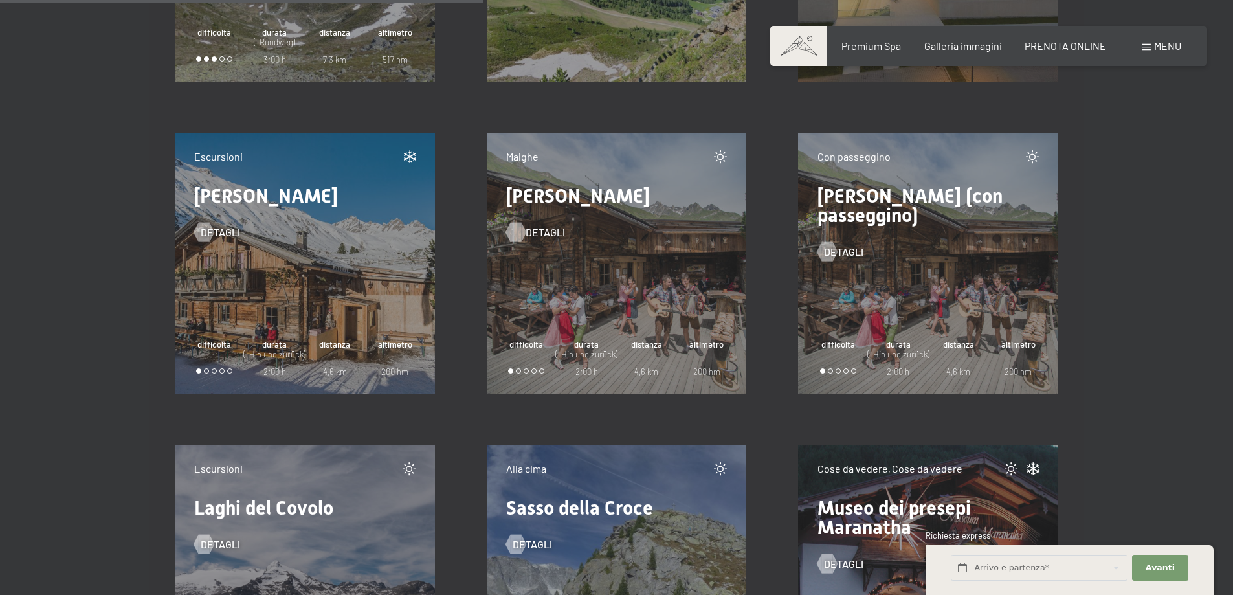
click at [530, 229] on span "detagli" at bounding box center [545, 232] width 39 height 14
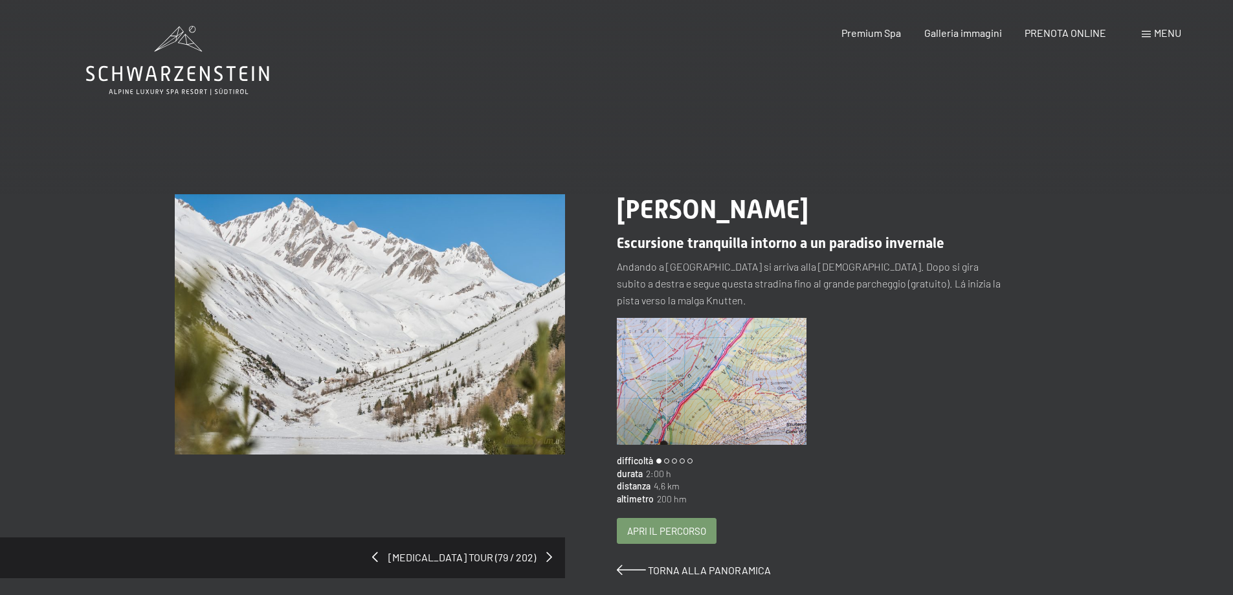
click at [695, 388] on img at bounding box center [712, 381] width 190 height 127
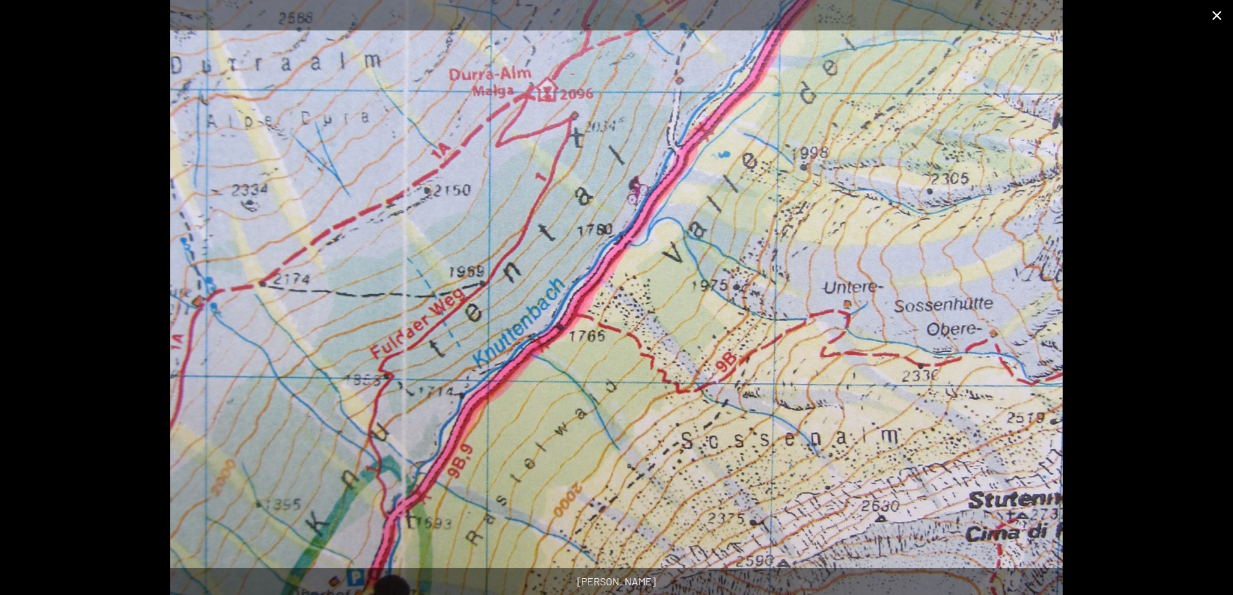
click at [1217, 14] on button "Close gallery" at bounding box center [1217, 15] width 32 height 30
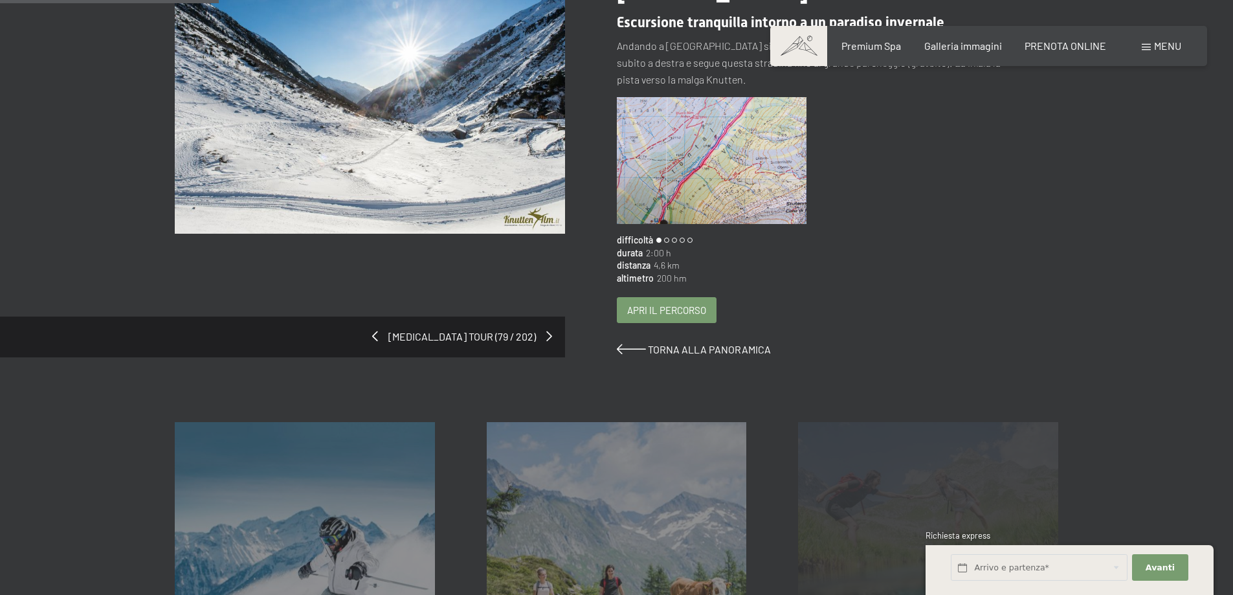
scroll to position [129, 0]
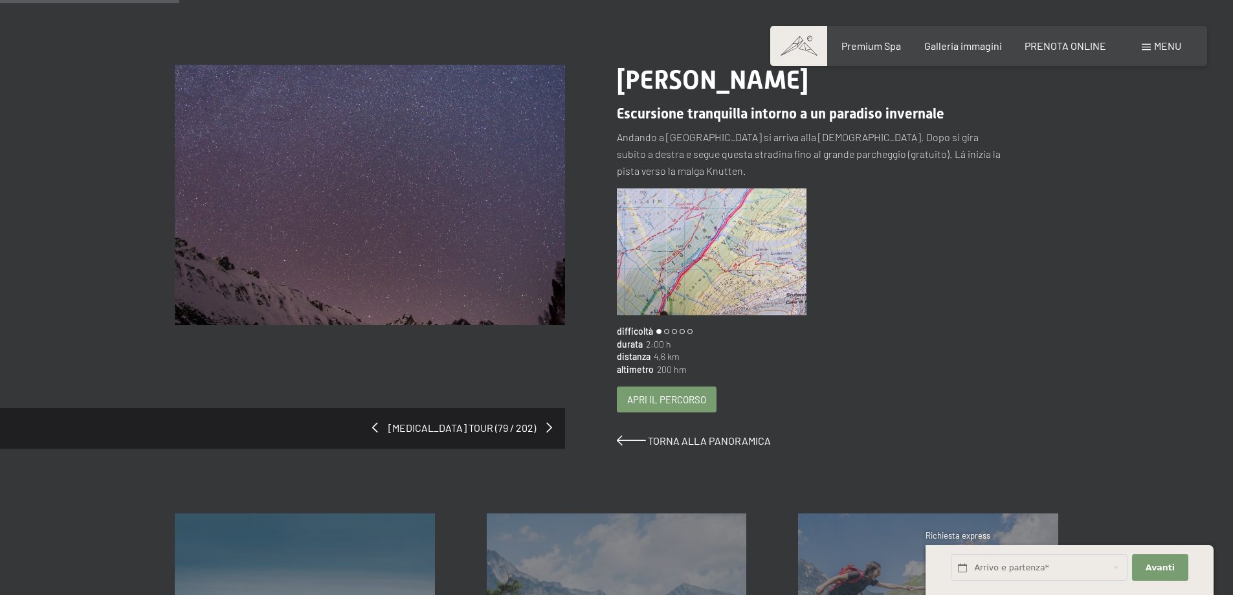
click at [667, 393] on span "Apri il percorso" at bounding box center [666, 400] width 79 height 14
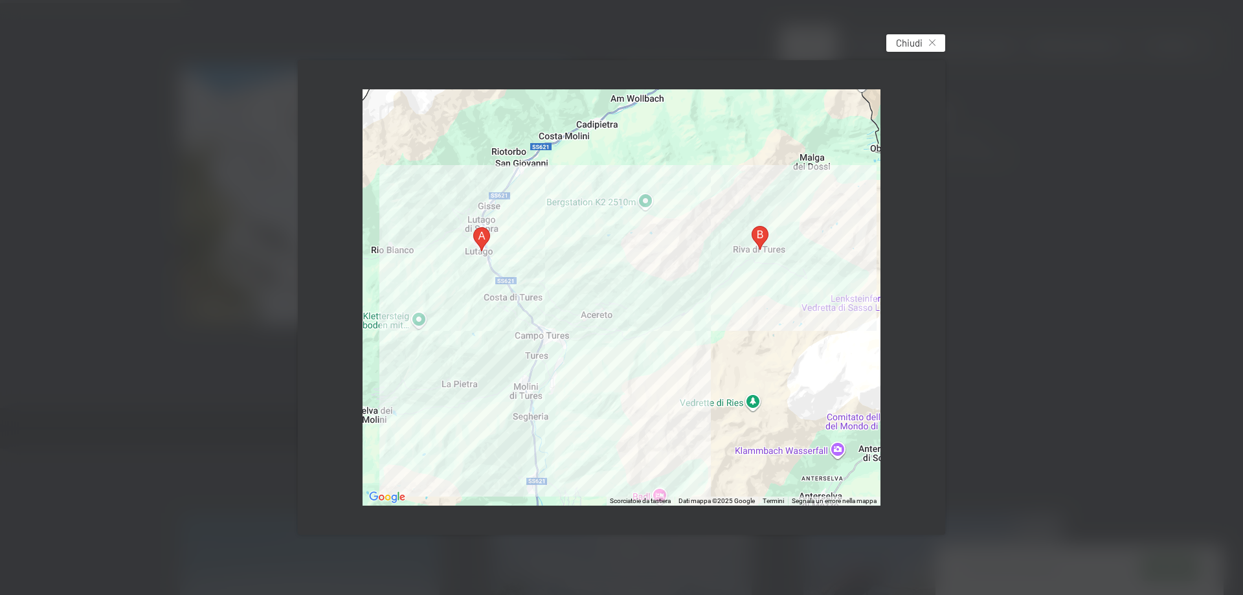
click at [921, 45] on span "Chiudi" at bounding box center [909, 43] width 27 height 14
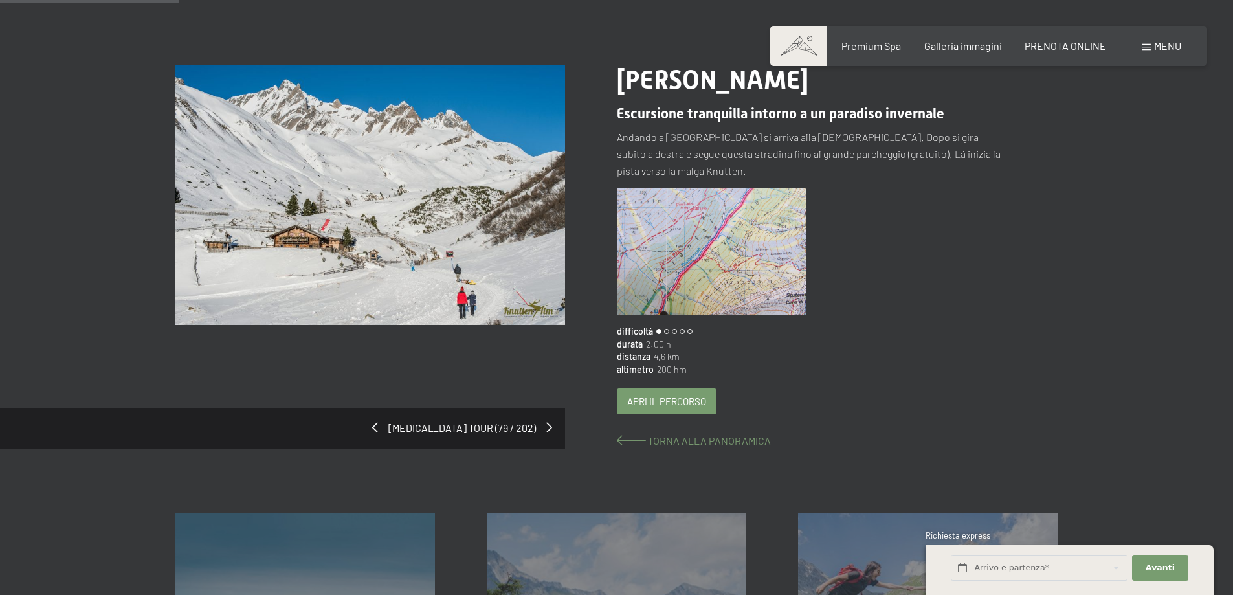
click at [755, 434] on span "Torna alla panoramica" at bounding box center [709, 440] width 123 height 12
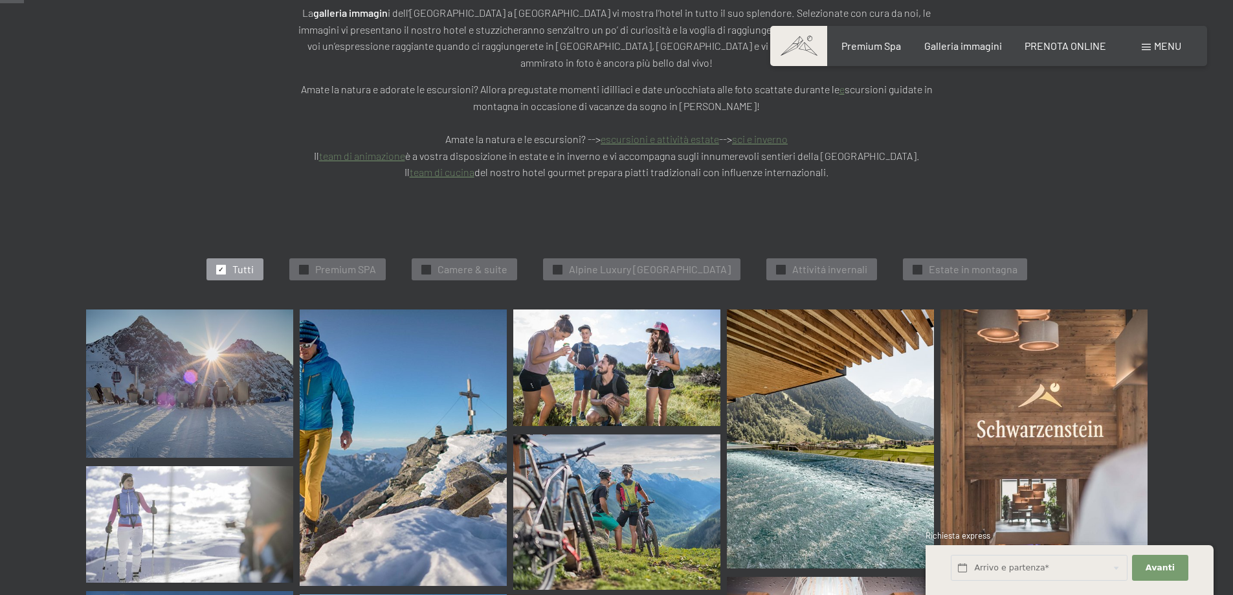
scroll to position [324, 0]
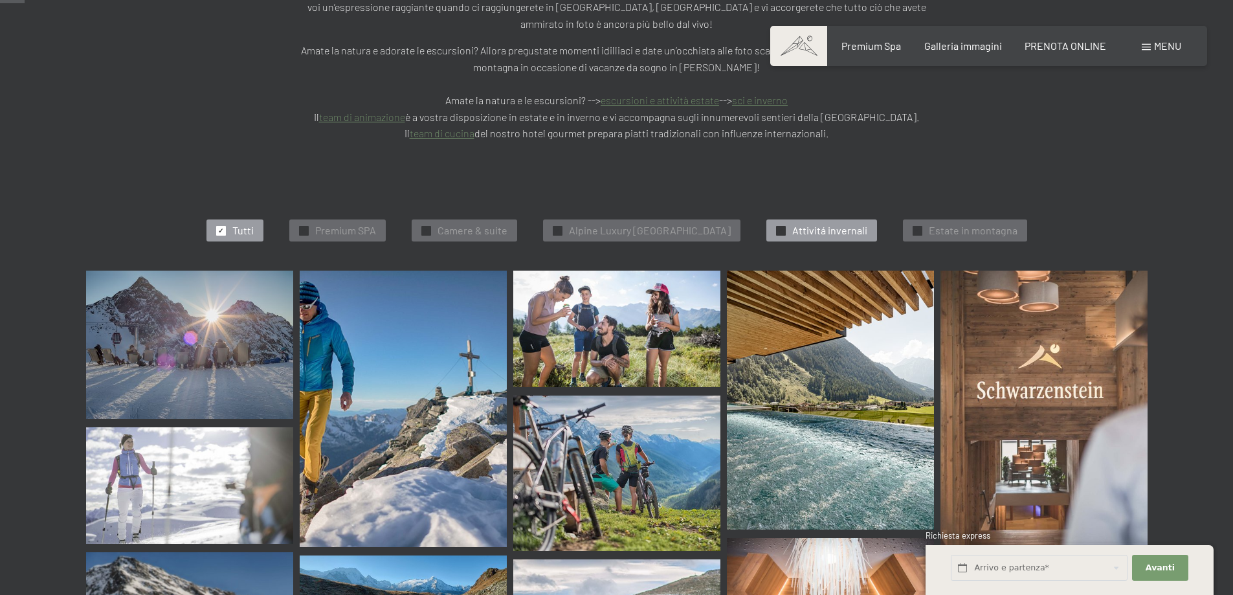
click at [783, 226] on span "✓" at bounding box center [780, 230] width 5 height 9
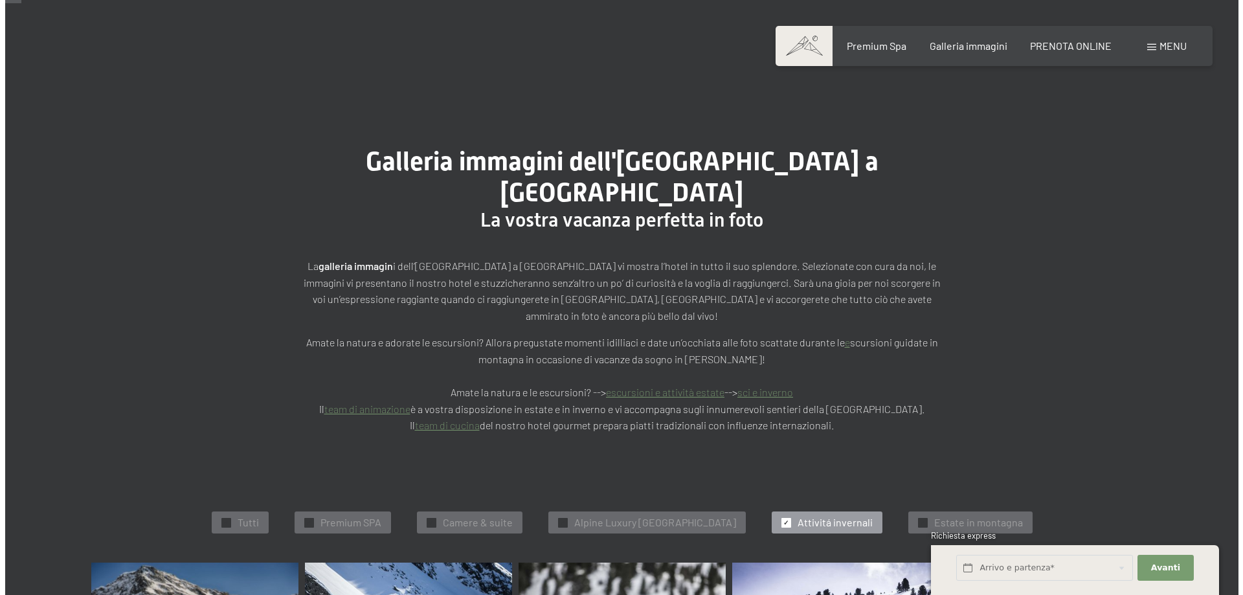
scroll to position [0, 0]
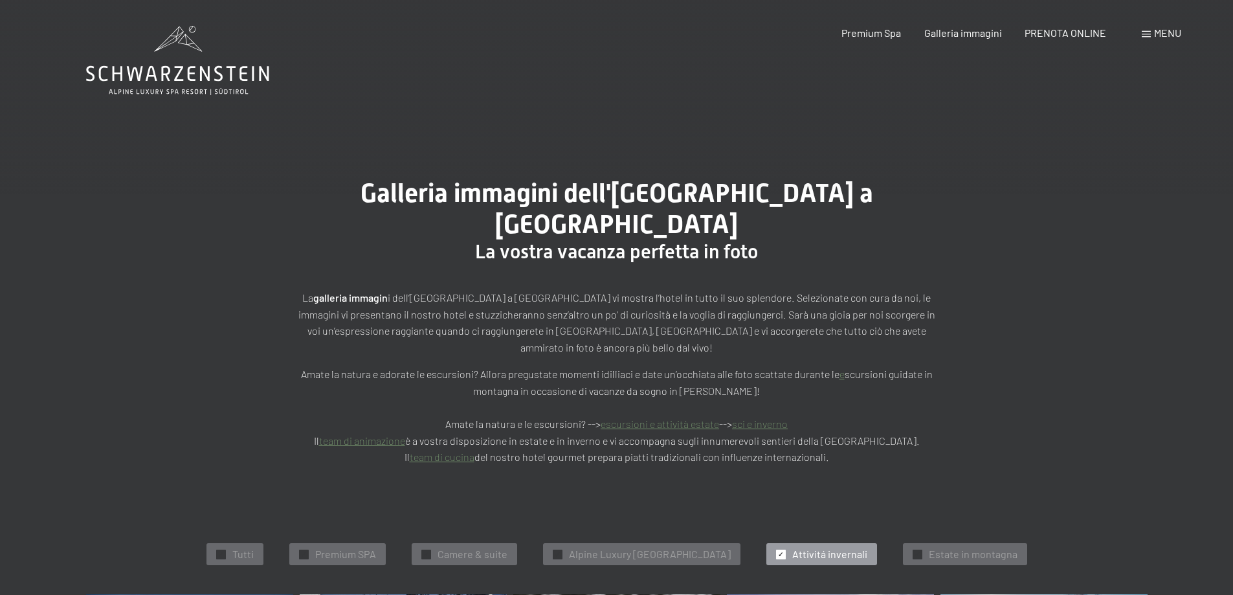
click at [1167, 33] on span "Menu" at bounding box center [1167, 33] width 27 height 12
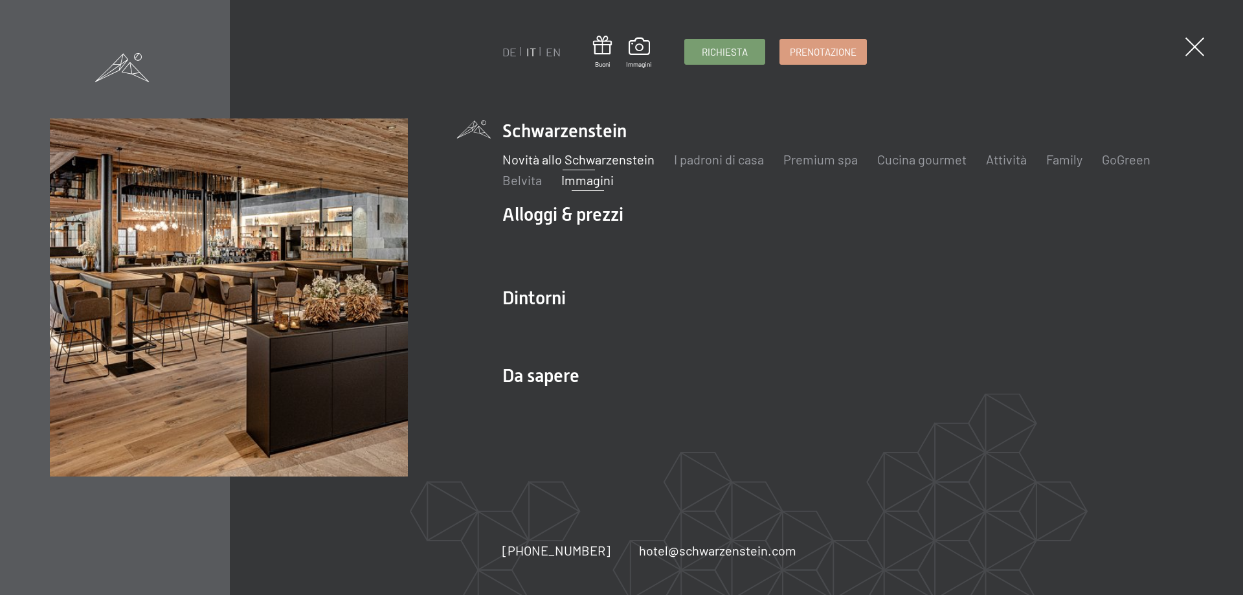
click at [592, 157] on link "Novità allo Schwarzenstein" at bounding box center [578, 159] width 152 height 16
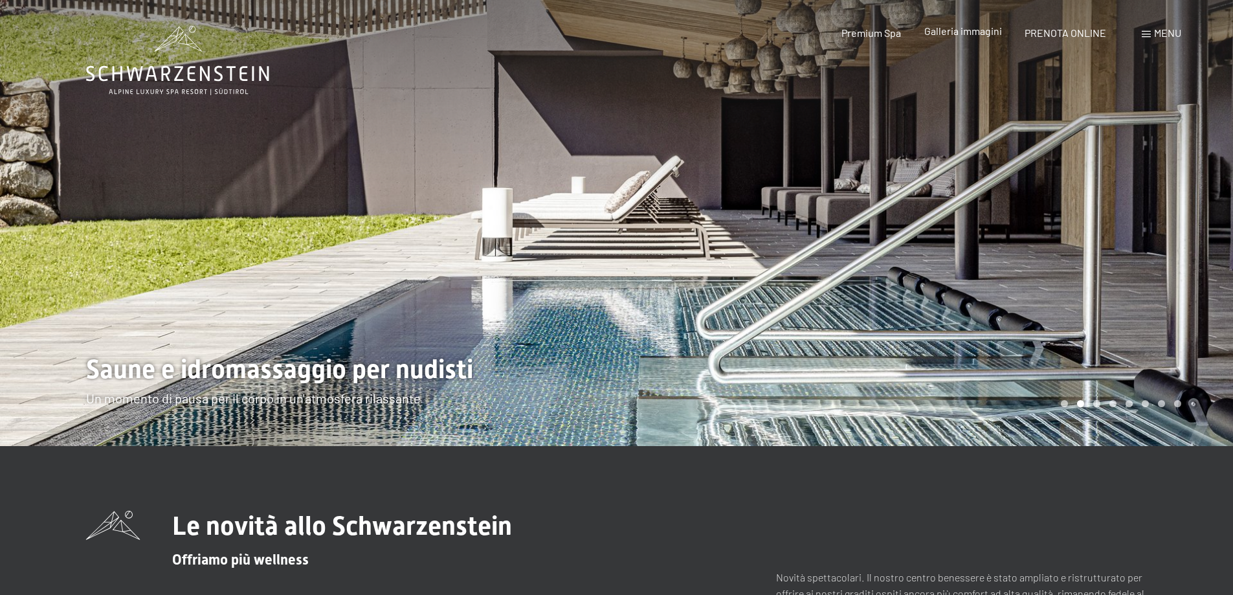
click at [944, 29] on span "Galleria immagini" at bounding box center [963, 31] width 78 height 12
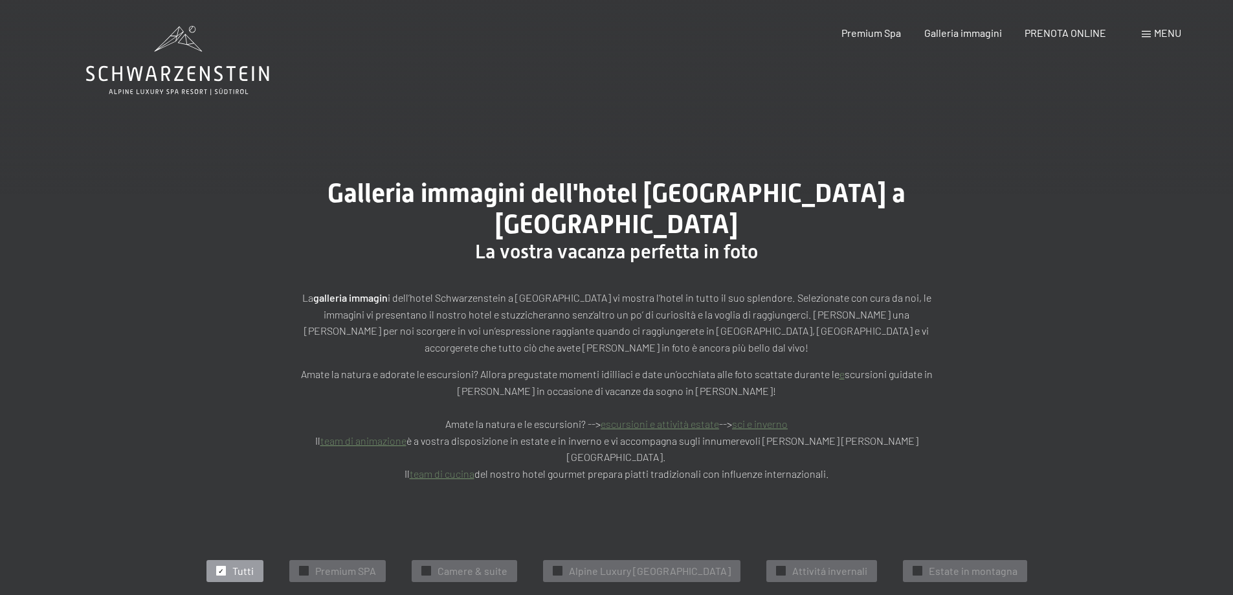
click at [1149, 32] on span at bounding box center [1146, 34] width 9 height 6
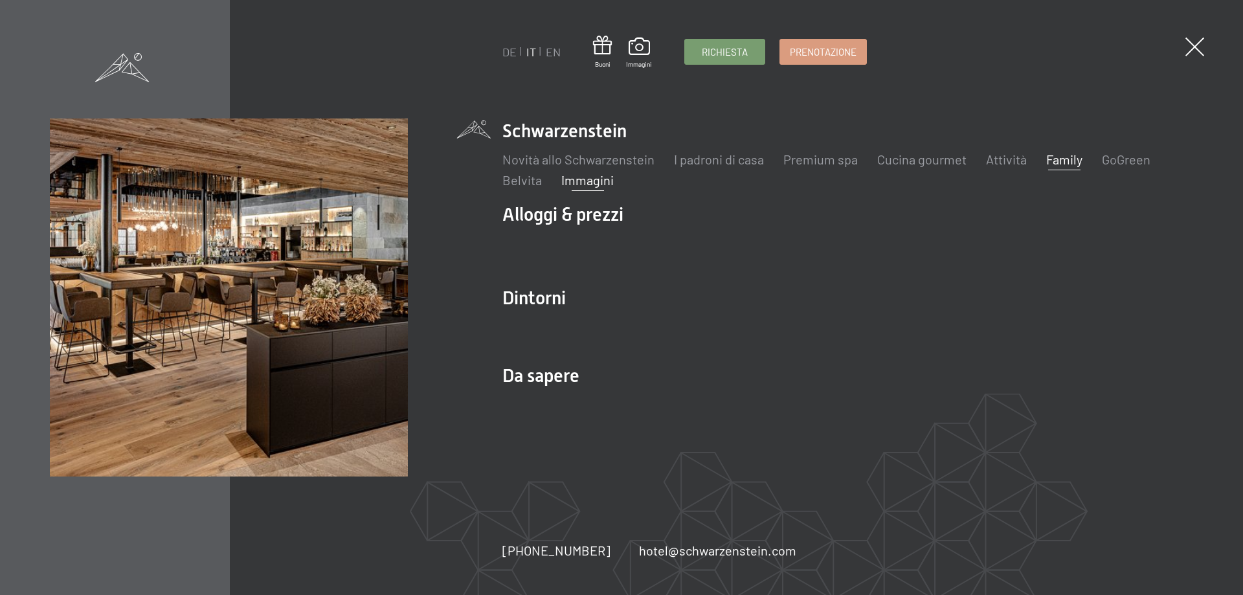
click at [1066, 161] on link "Family" at bounding box center [1064, 159] width 36 height 16
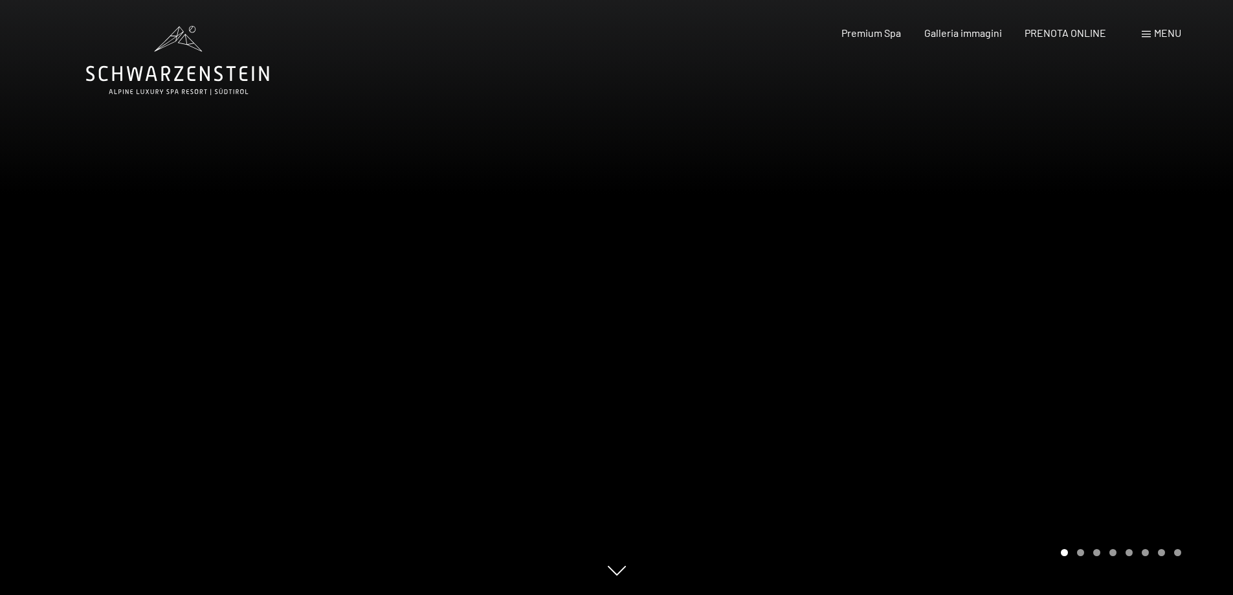
click at [1081, 551] on div "Carousel Page 2" at bounding box center [1080, 552] width 7 height 7
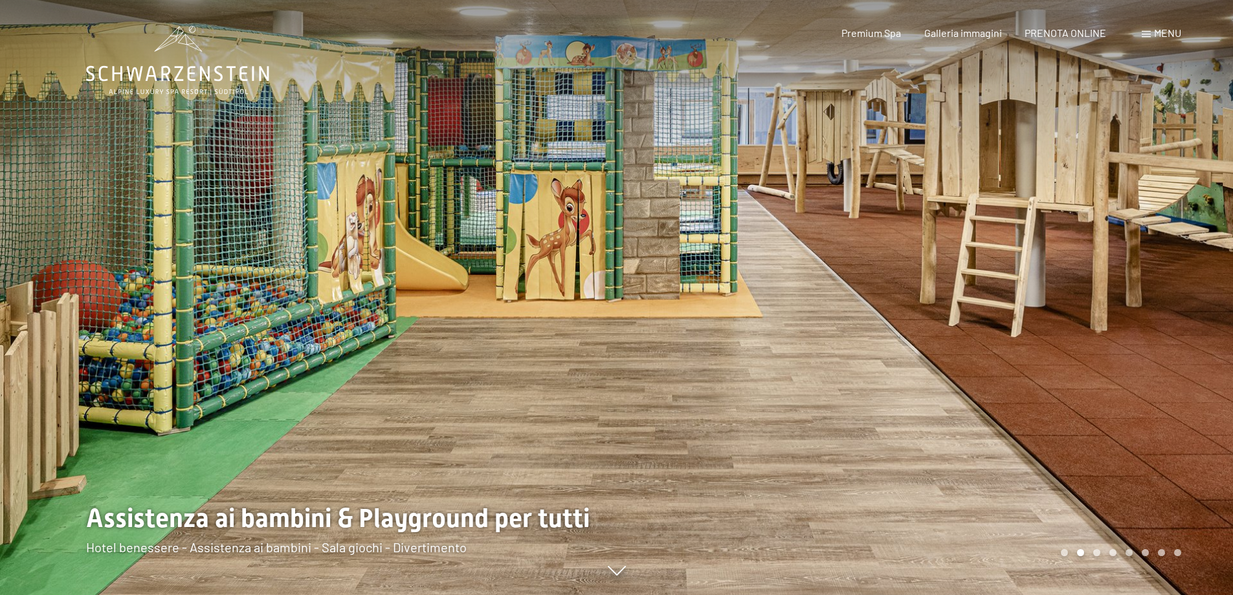
click at [1064, 552] on div "Carousel Page 1" at bounding box center [1064, 552] width 7 height 7
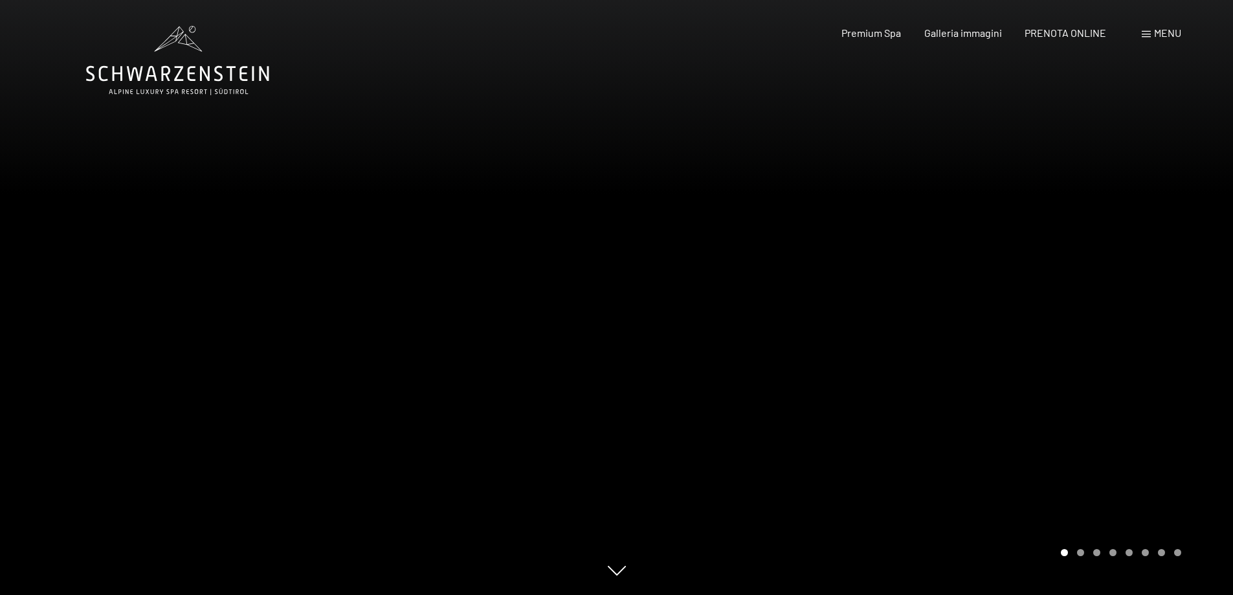
click at [1082, 552] on div "Carousel Page 2" at bounding box center [1080, 552] width 7 height 7
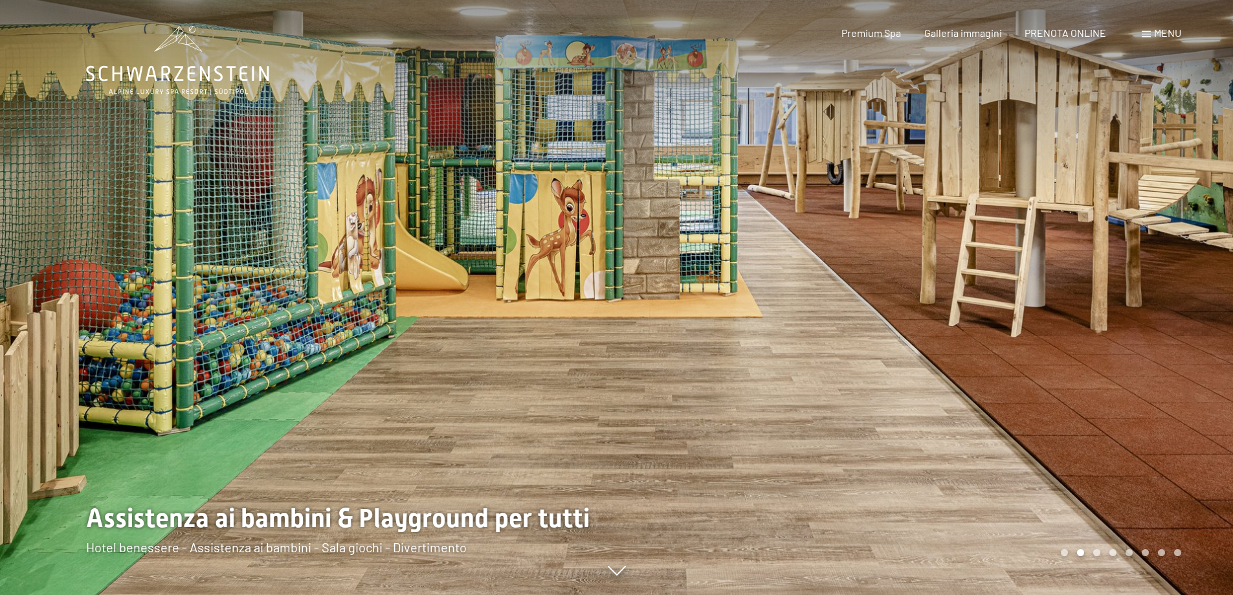
click at [1099, 552] on div "Carousel Page 3" at bounding box center [1096, 552] width 7 height 7
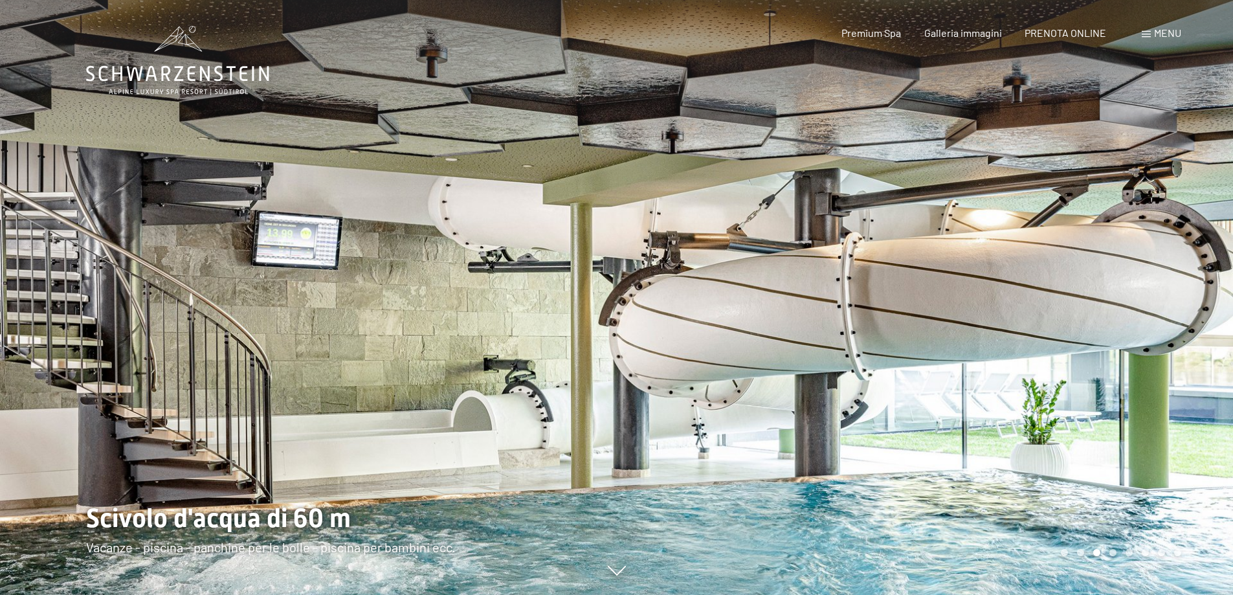
click at [1112, 551] on div "Carousel Page 4" at bounding box center [1113, 552] width 7 height 7
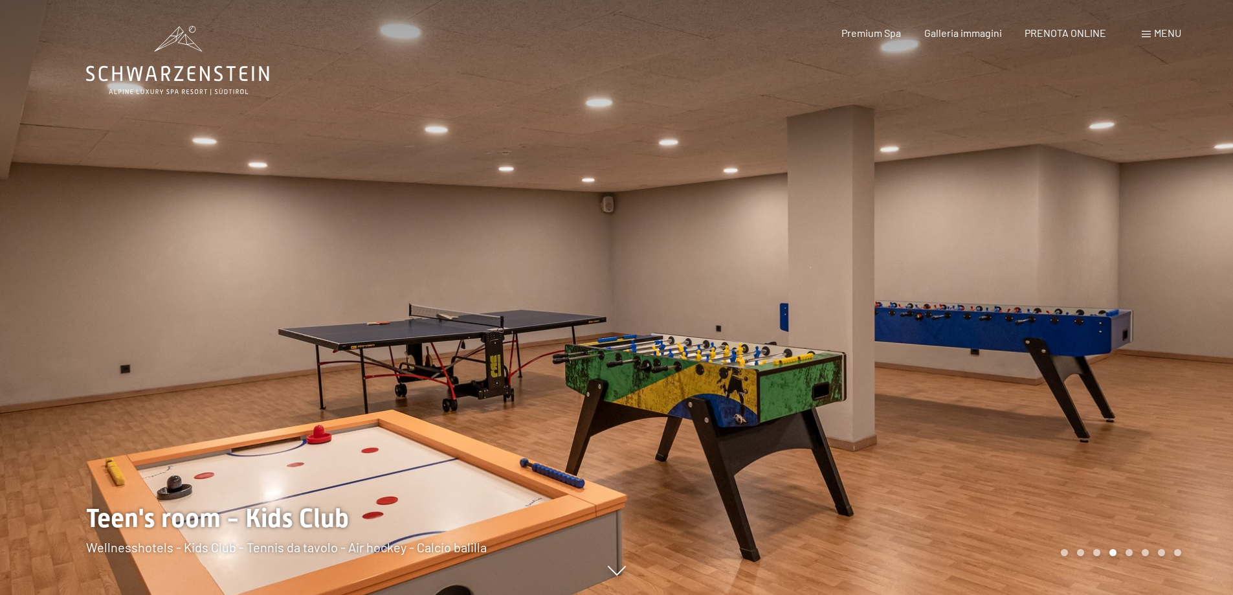
click at [1129, 552] on div "Carousel Page 5" at bounding box center [1129, 552] width 7 height 7
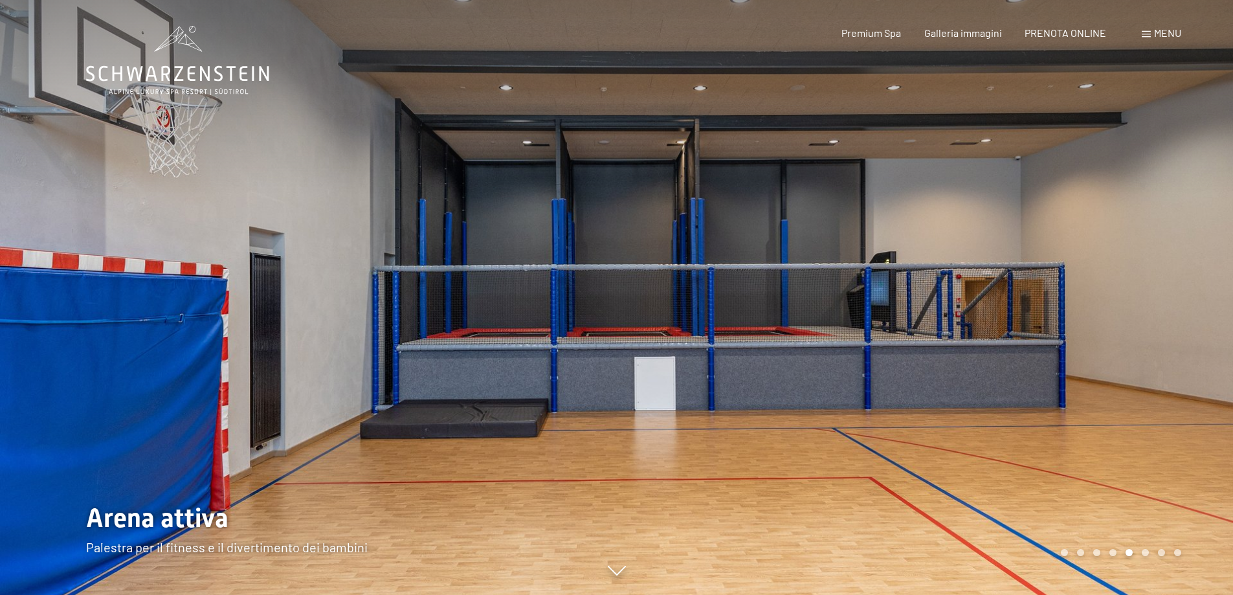
click at [1147, 553] on div "Carousel Page 6" at bounding box center [1145, 552] width 7 height 7
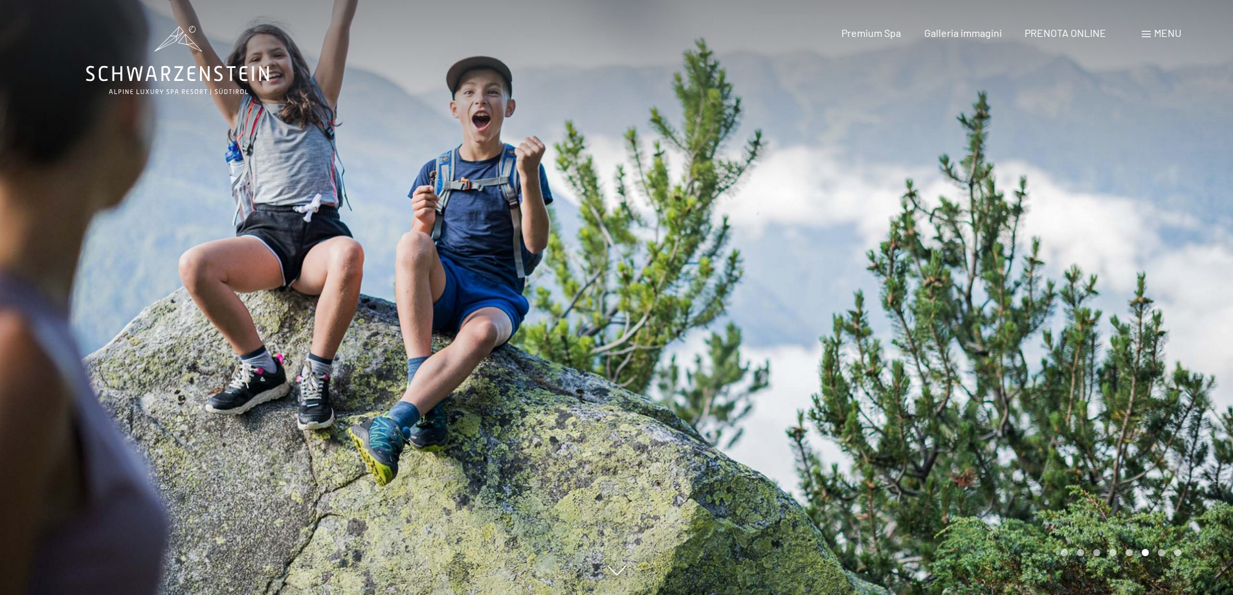
click at [1163, 555] on div "Carousel Page 7" at bounding box center [1161, 552] width 7 height 7
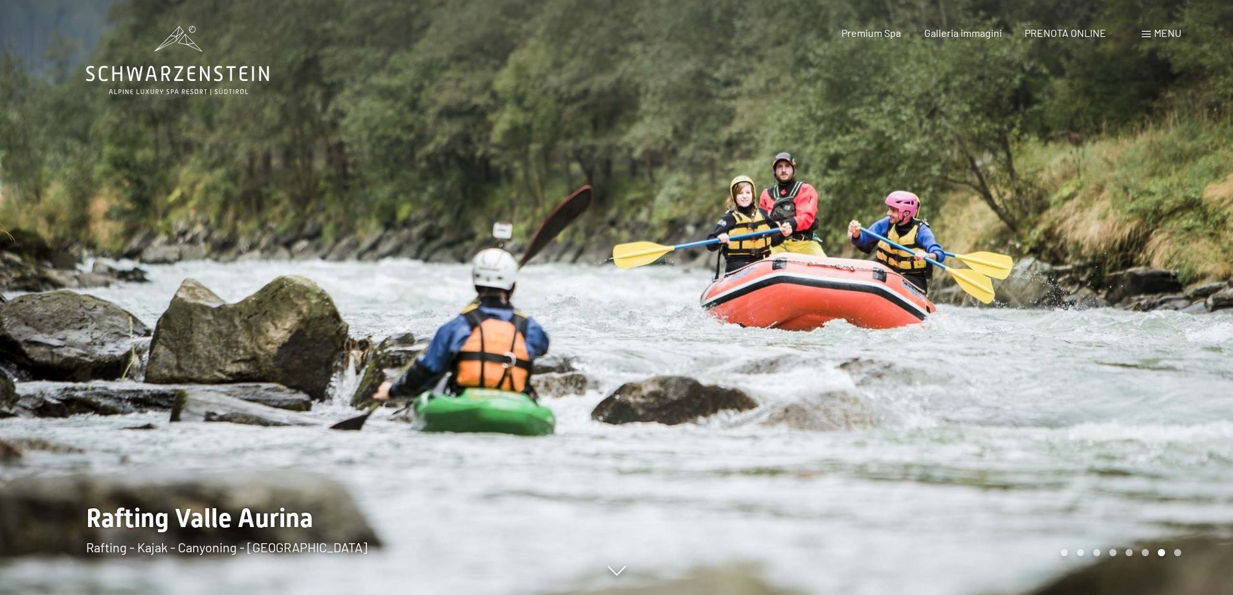
click at [1178, 551] on div "Carousel Page 8" at bounding box center [1177, 552] width 7 height 7
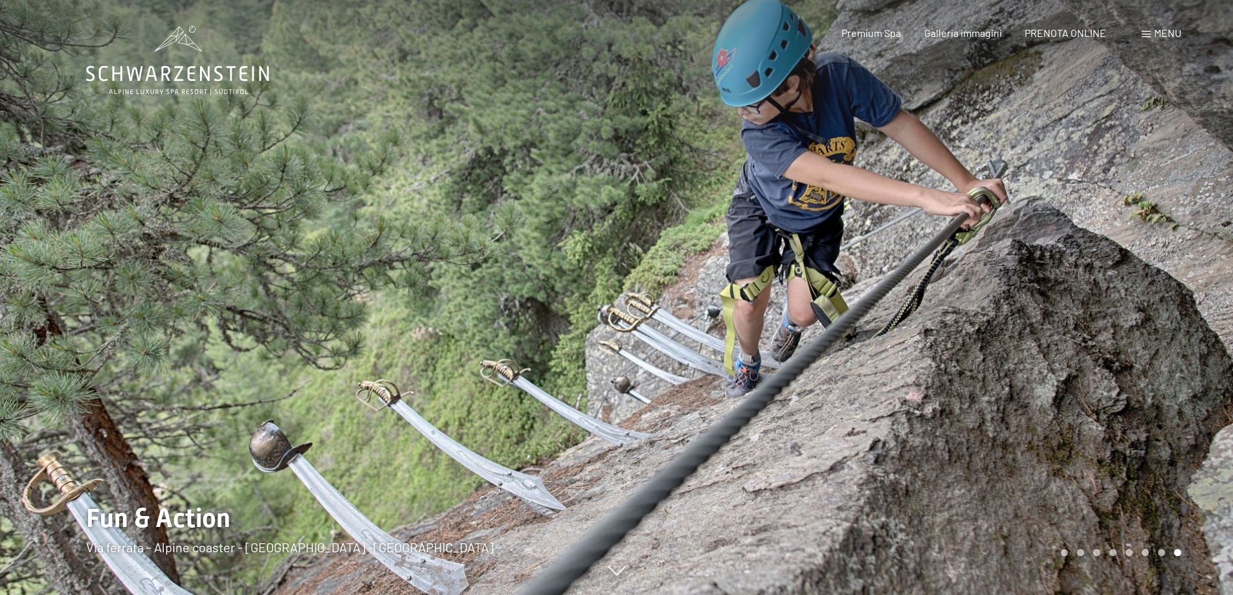
click at [1165, 30] on span "Menu" at bounding box center [1167, 33] width 27 height 12
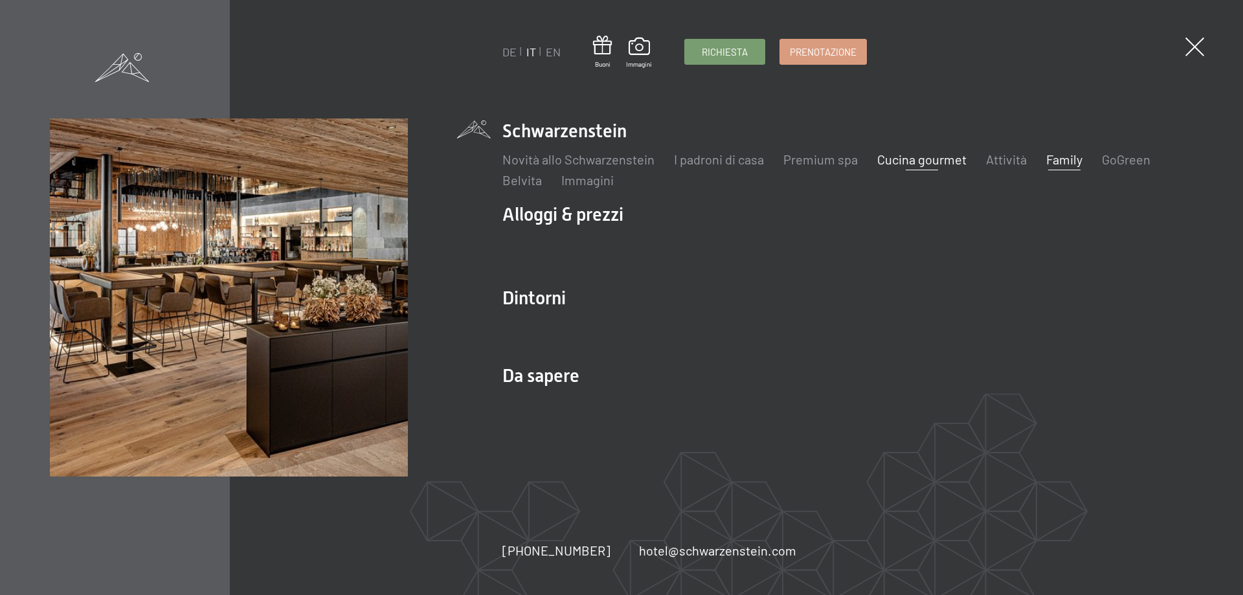
click at [934, 163] on link "Cucina gourmet" at bounding box center [921, 159] width 89 height 16
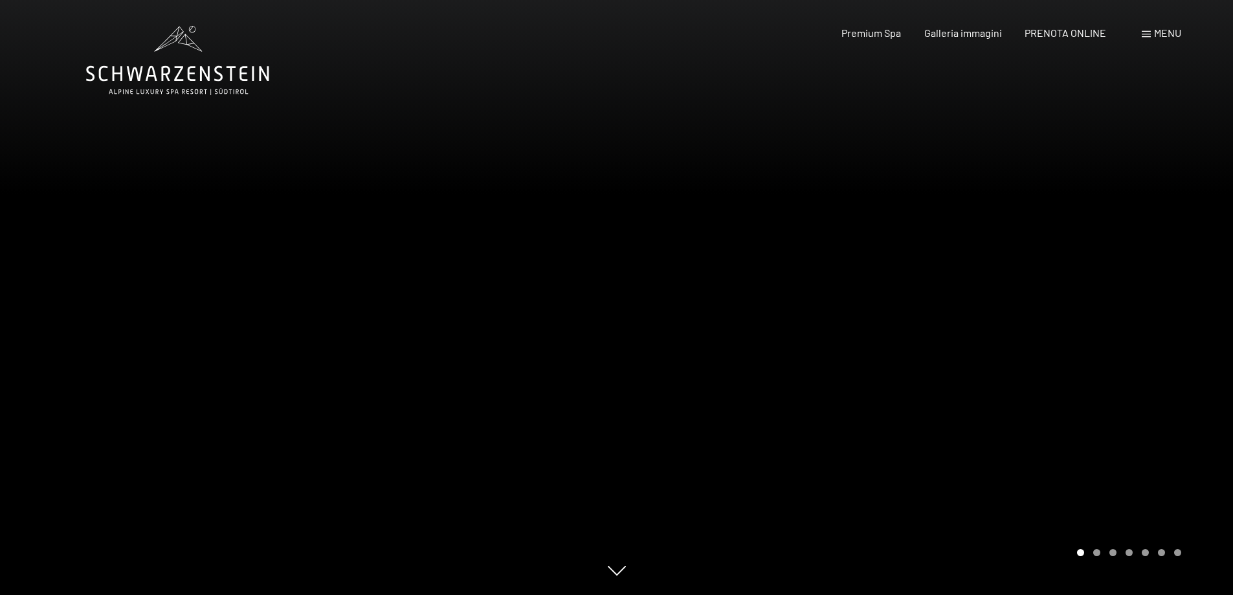
click at [1099, 554] on div "Carousel Page 2" at bounding box center [1096, 552] width 7 height 7
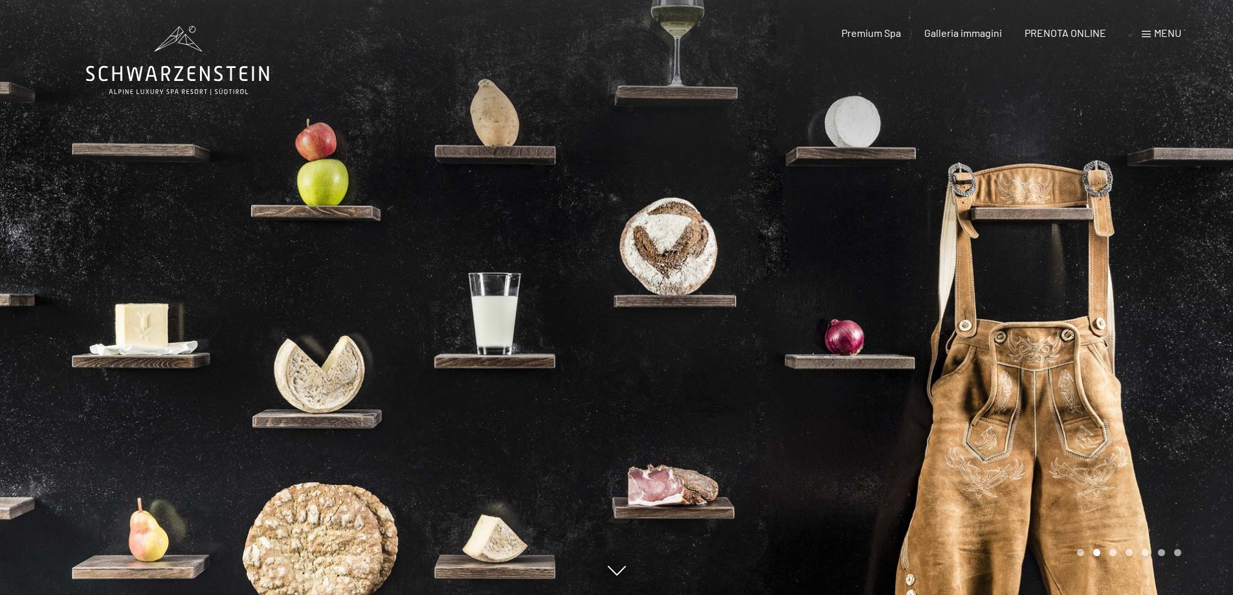
click at [1117, 552] on div "Carousel Pagination" at bounding box center [1127, 552] width 109 height 7
click at [1112, 550] on div "Carousel Page 3" at bounding box center [1113, 552] width 7 height 7
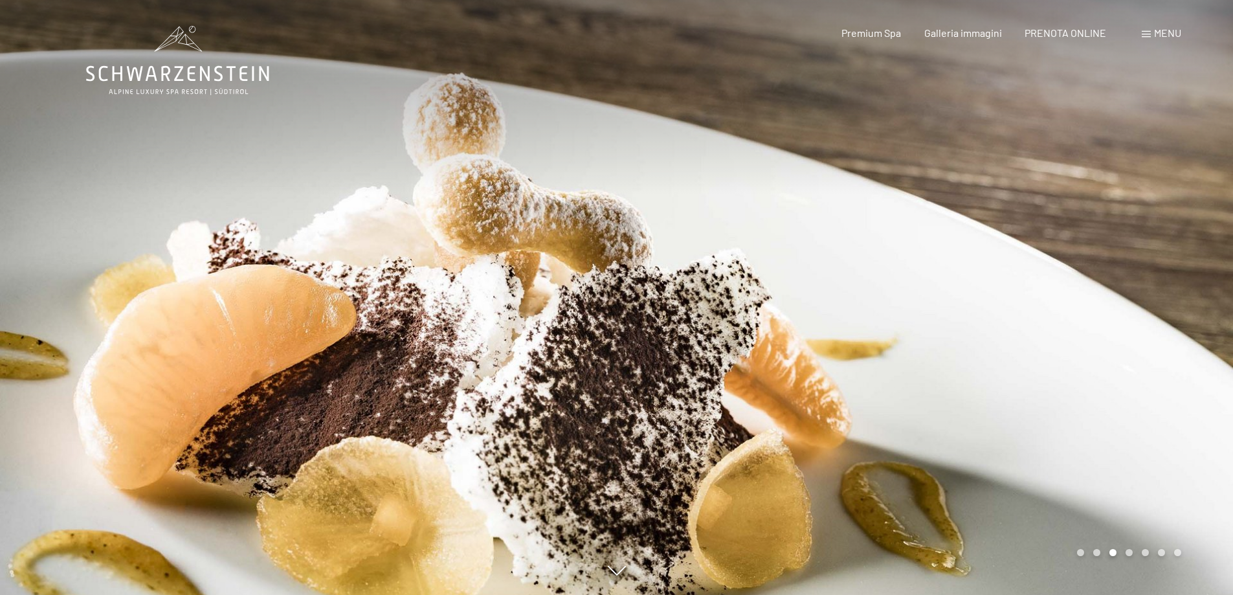
click at [1140, 550] on div "Carousel Pagination" at bounding box center [1127, 552] width 109 height 7
click at [1128, 552] on div "Carousel Page 4" at bounding box center [1129, 552] width 7 height 7
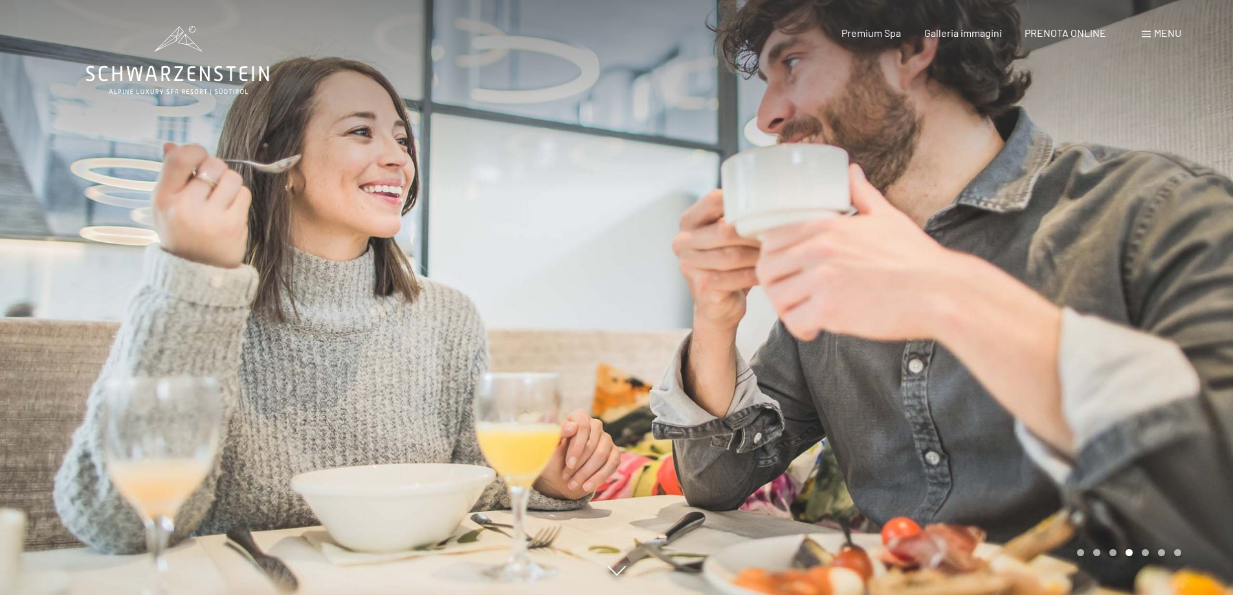
click at [1152, 552] on div "Carousel Pagination" at bounding box center [1127, 552] width 109 height 7
click at [1143, 552] on div "Carousel Page 5" at bounding box center [1145, 552] width 7 height 7
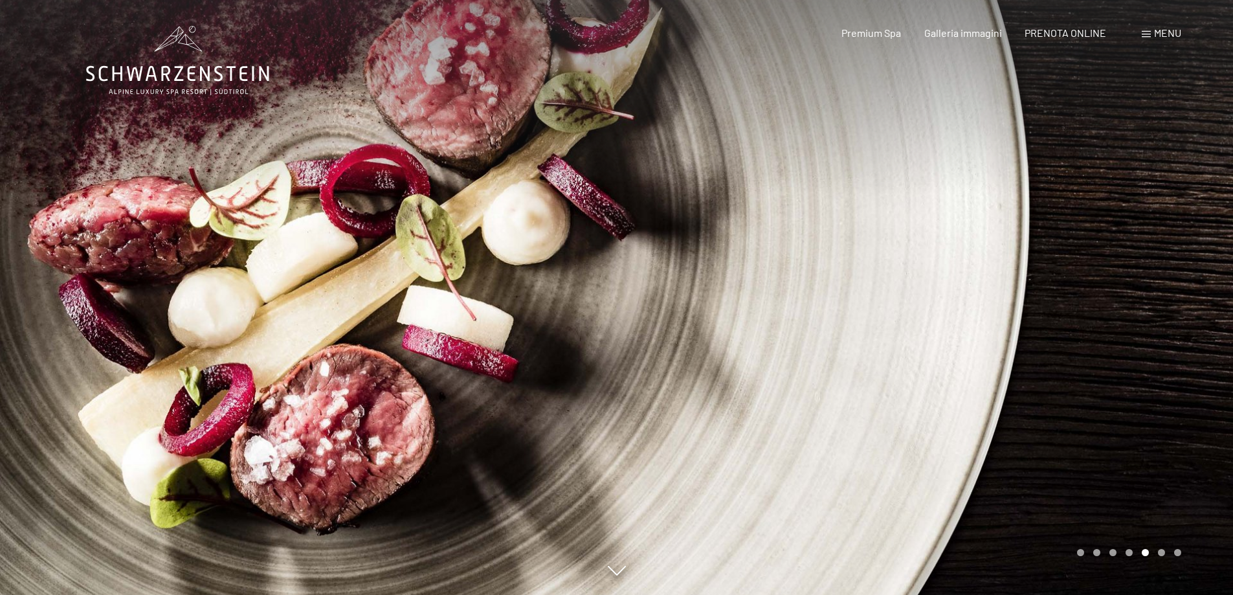
click at [1162, 552] on div "Carousel Page 6" at bounding box center [1161, 552] width 7 height 7
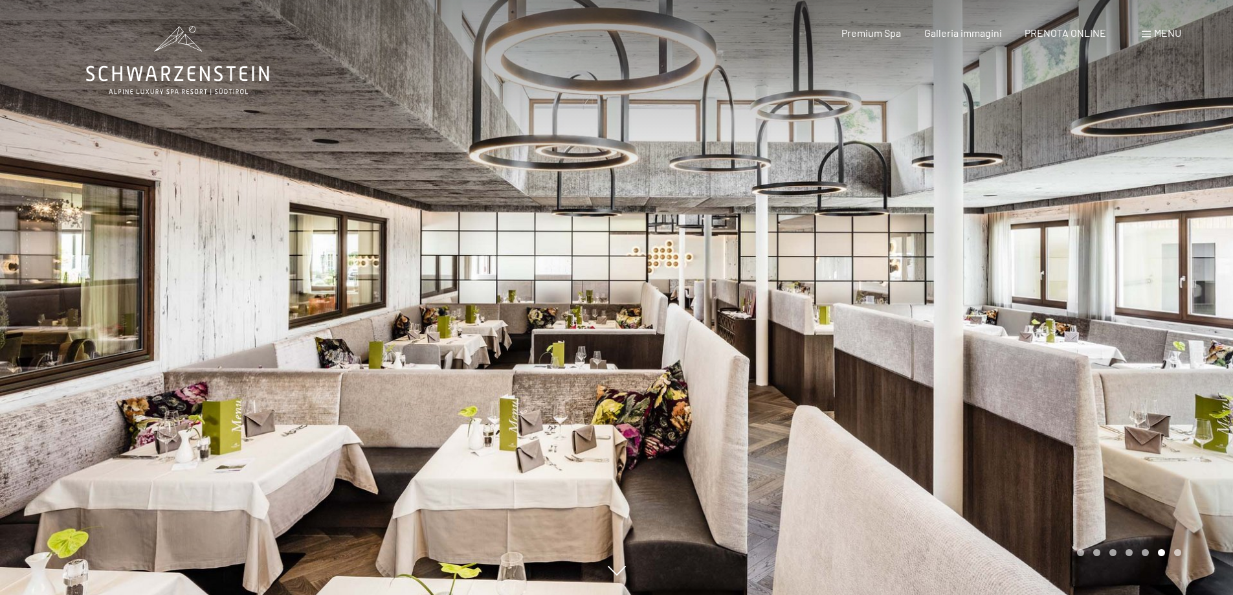
click at [1179, 552] on div "Carousel Page 7" at bounding box center [1177, 552] width 7 height 7
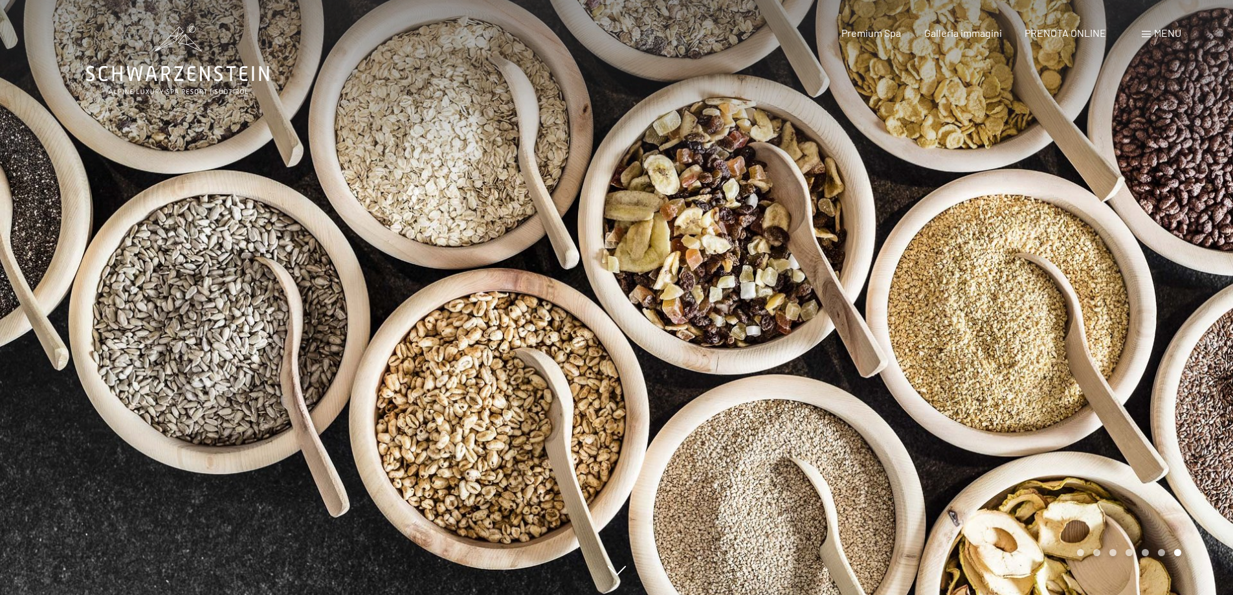
click at [1171, 32] on span "Menu" at bounding box center [1167, 33] width 27 height 12
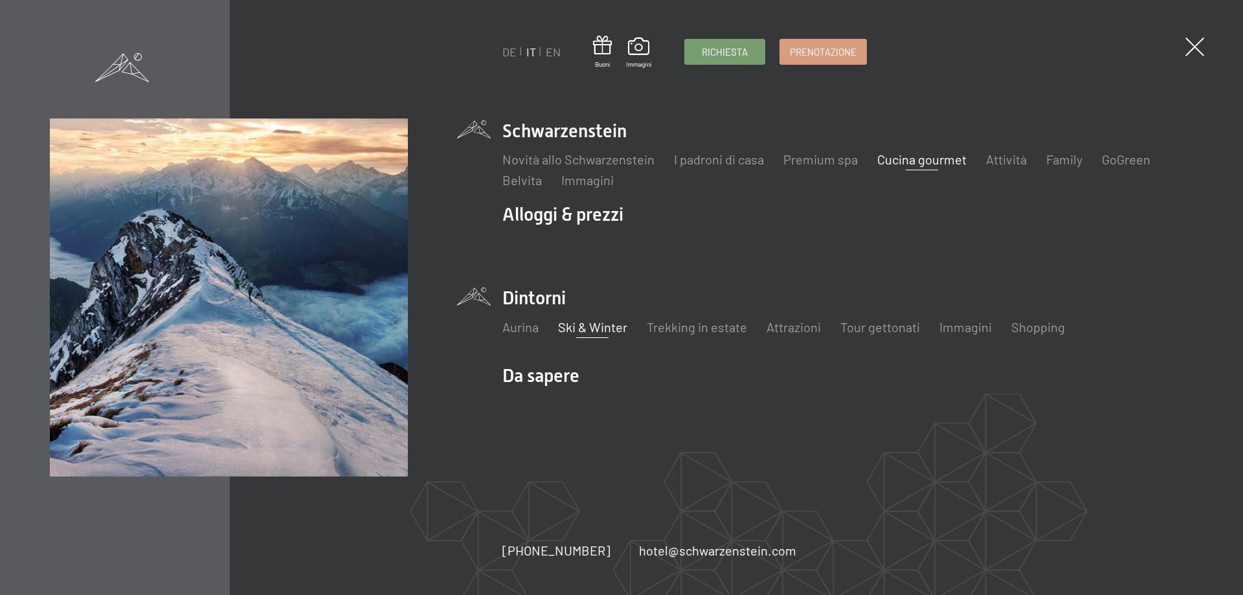
click at [592, 330] on link "Ski & Winter" at bounding box center [592, 327] width 69 height 16
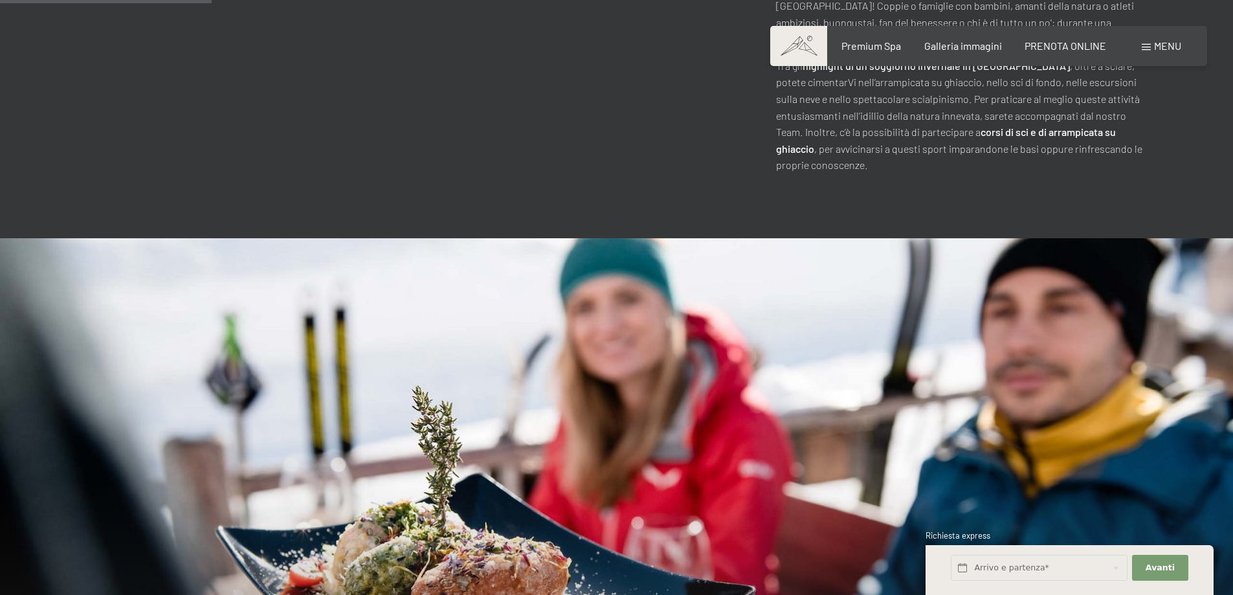
scroll to position [1230, 0]
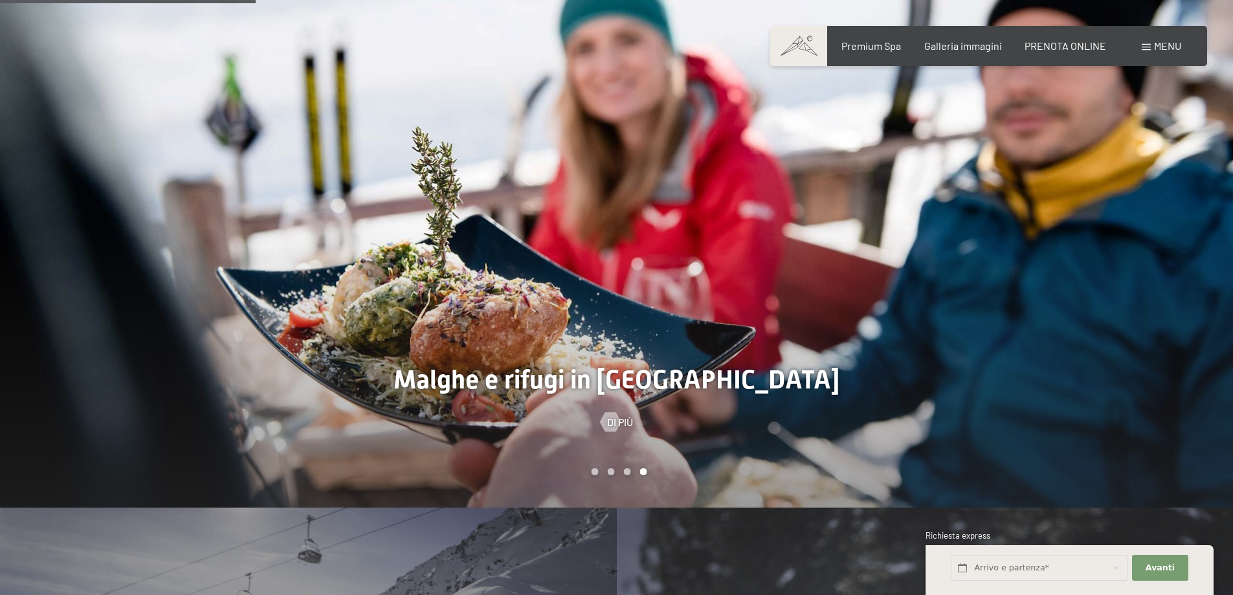
click at [594, 471] on div "Carousel Page 1" at bounding box center [594, 471] width 7 height 7
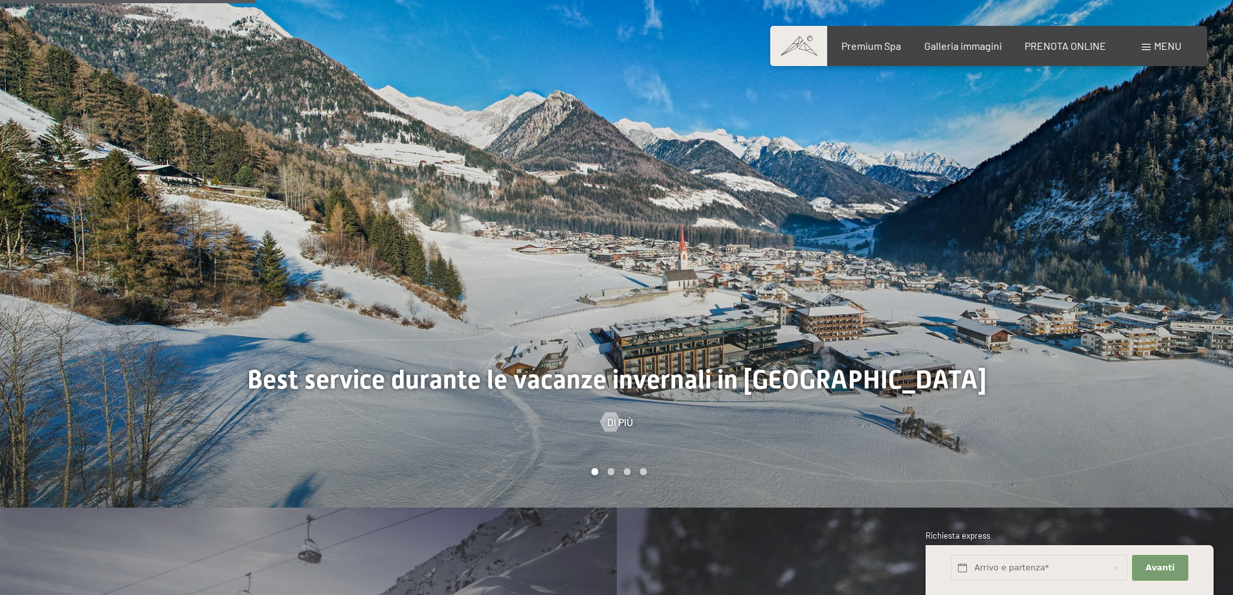
click at [610, 471] on div "Carousel Page 2" at bounding box center [610, 471] width 7 height 7
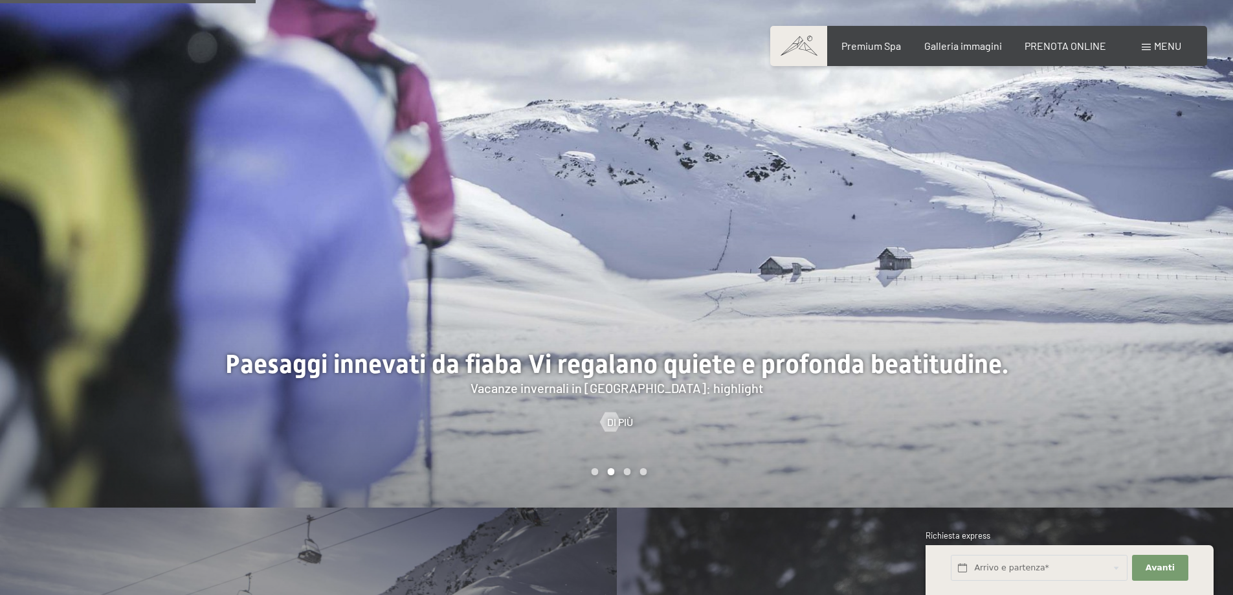
click at [625, 471] on div "Carousel Page 3" at bounding box center [626, 471] width 7 height 7
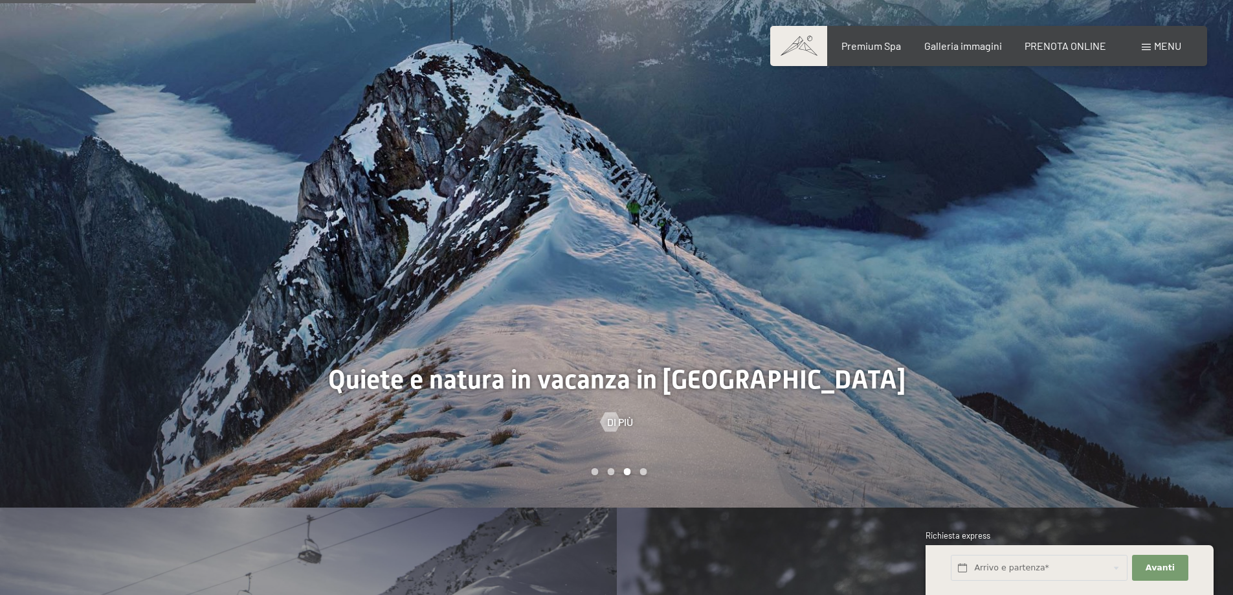
click at [642, 471] on div "Carousel Page 4" at bounding box center [643, 471] width 7 height 7
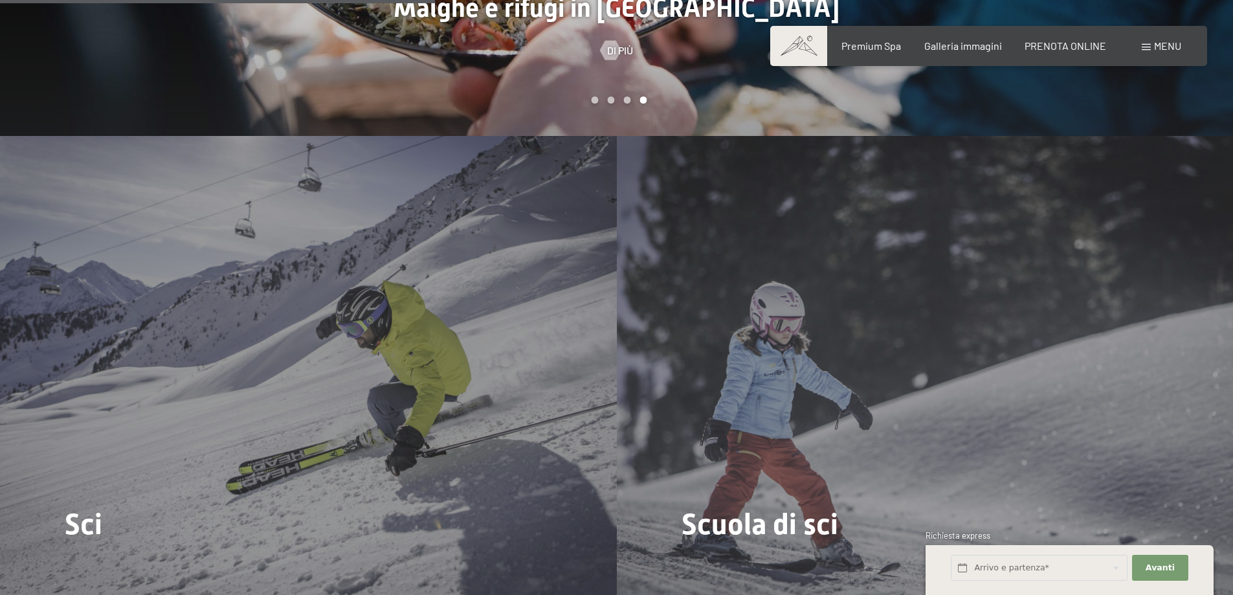
scroll to position [1813, 0]
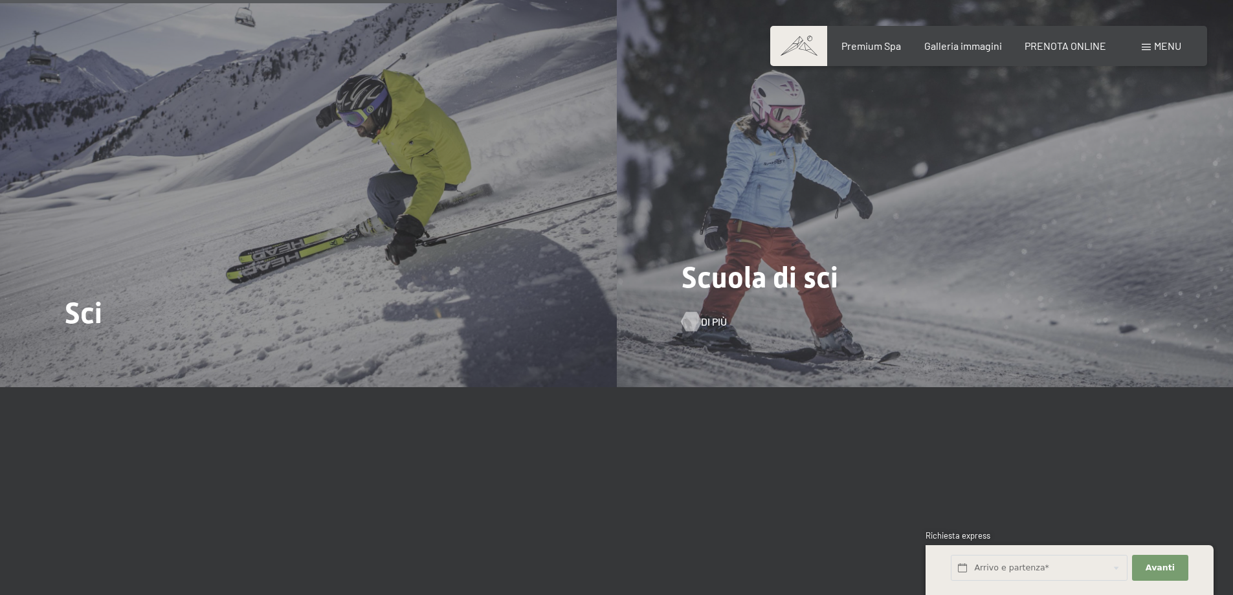
click at [703, 323] on span "Di più" at bounding box center [714, 322] width 26 height 14
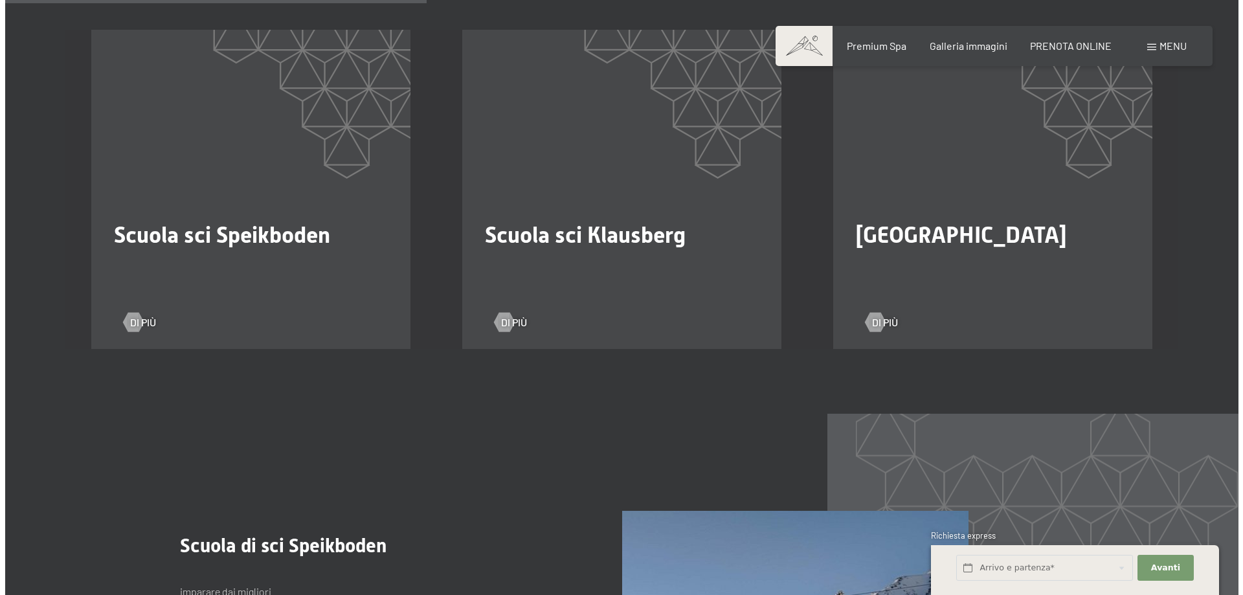
scroll to position [906, 0]
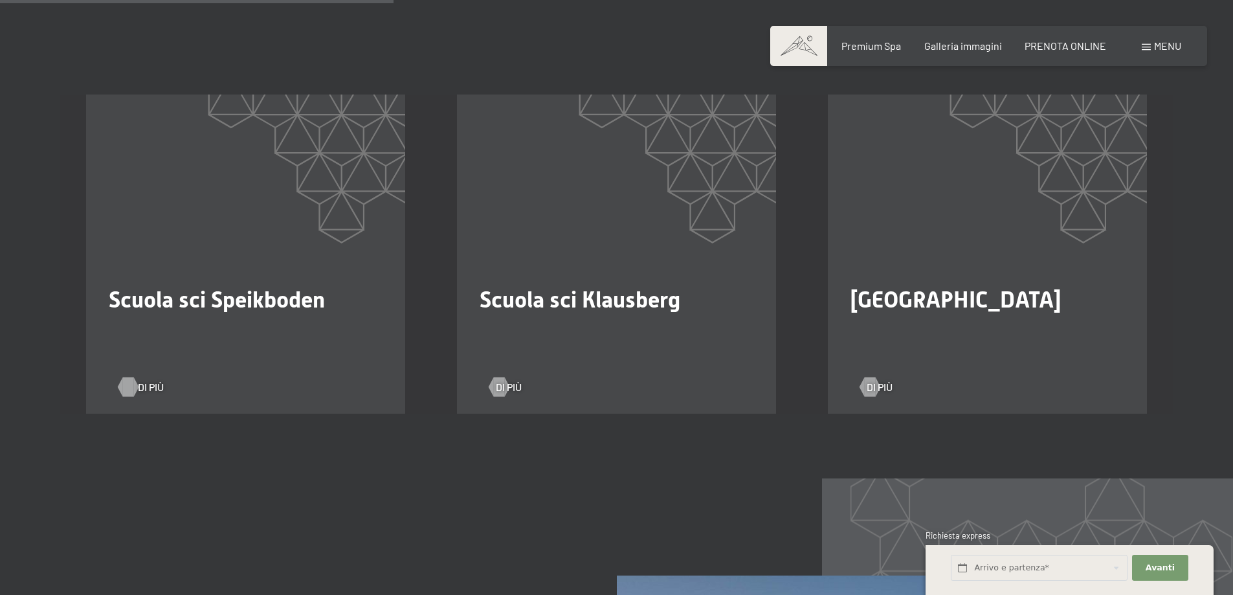
click at [140, 380] on span "Di più" at bounding box center [151, 387] width 26 height 14
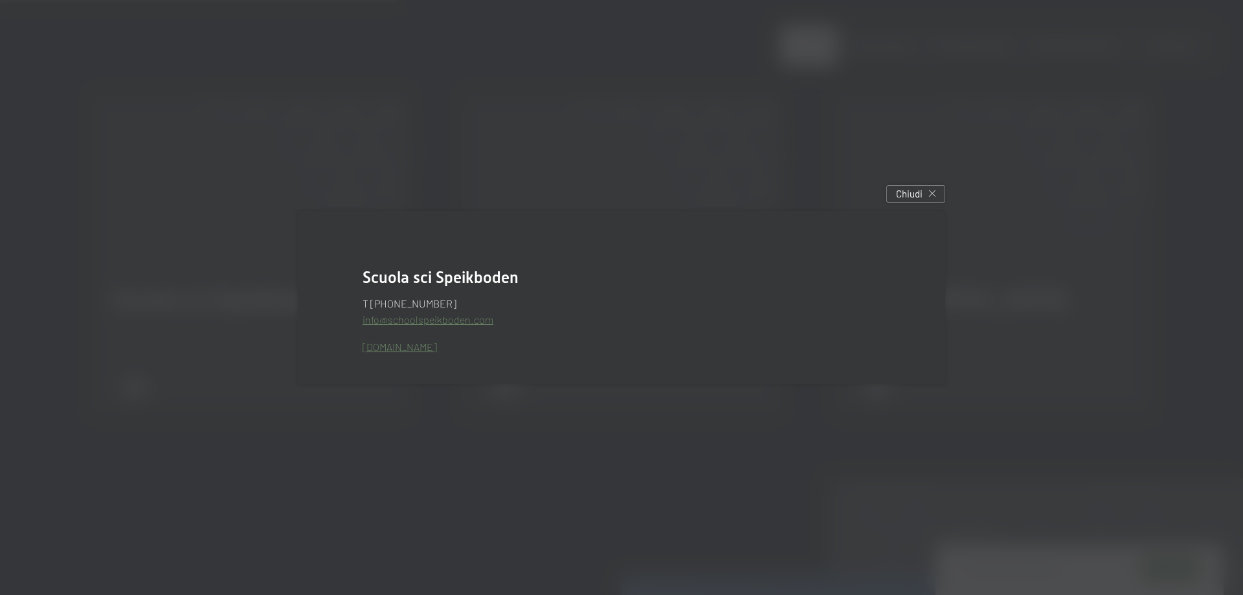
click at [437, 346] on link "[DOMAIN_NAME]" at bounding box center [400, 347] width 74 height 12
